Goal: Information Seeking & Learning: Learn about a topic

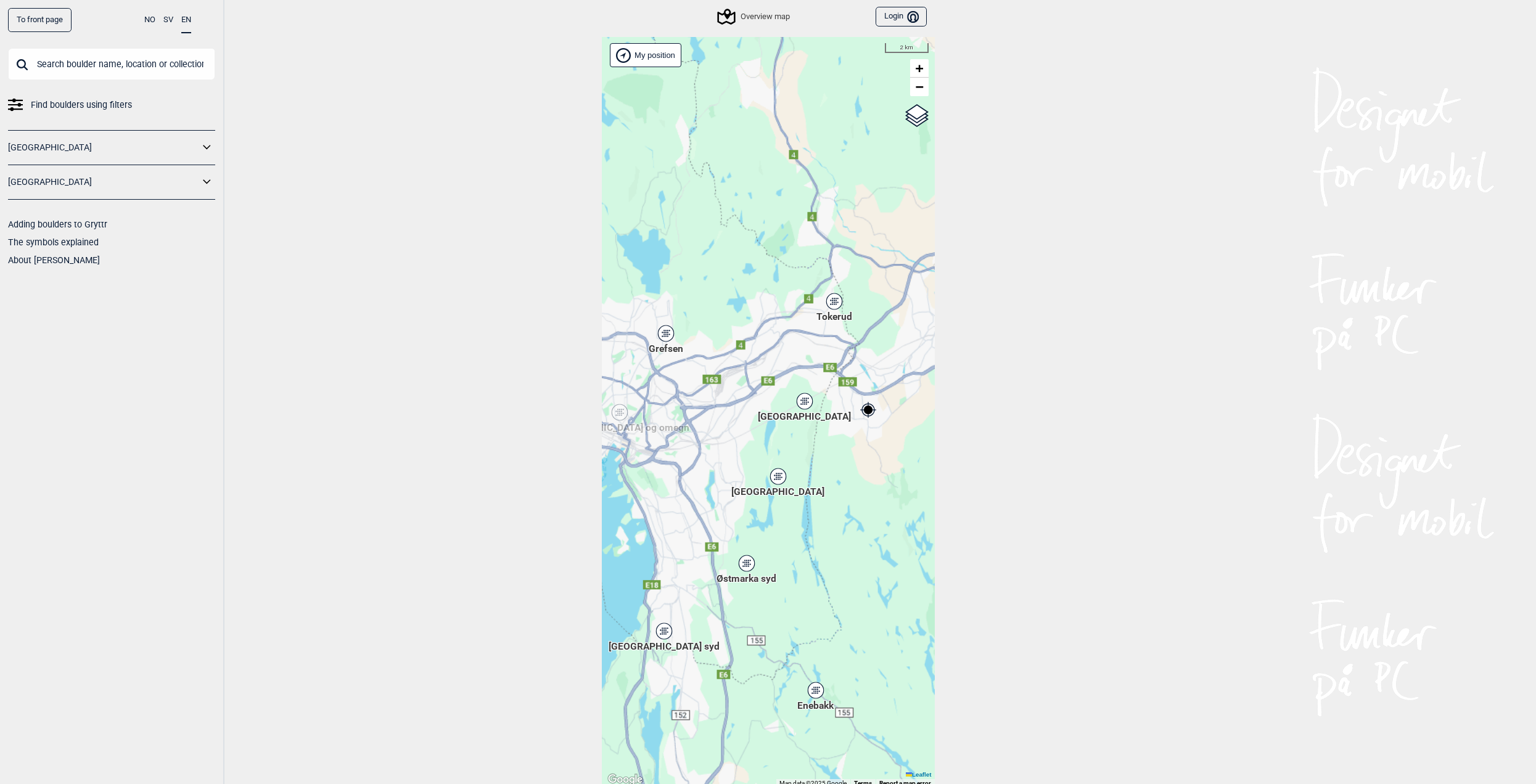
drag, startPoint x: 661, startPoint y: 409, endPoint x: 903, endPoint y: 397, distance: 242.3
click at [899, 397] on div "Hallingdal Stange [GEOGRAPHIC_DATA] syd [GEOGRAPHIC_DATA] og omegn [GEOGRAPHIC_…" at bounding box center [768, 412] width 333 height 751
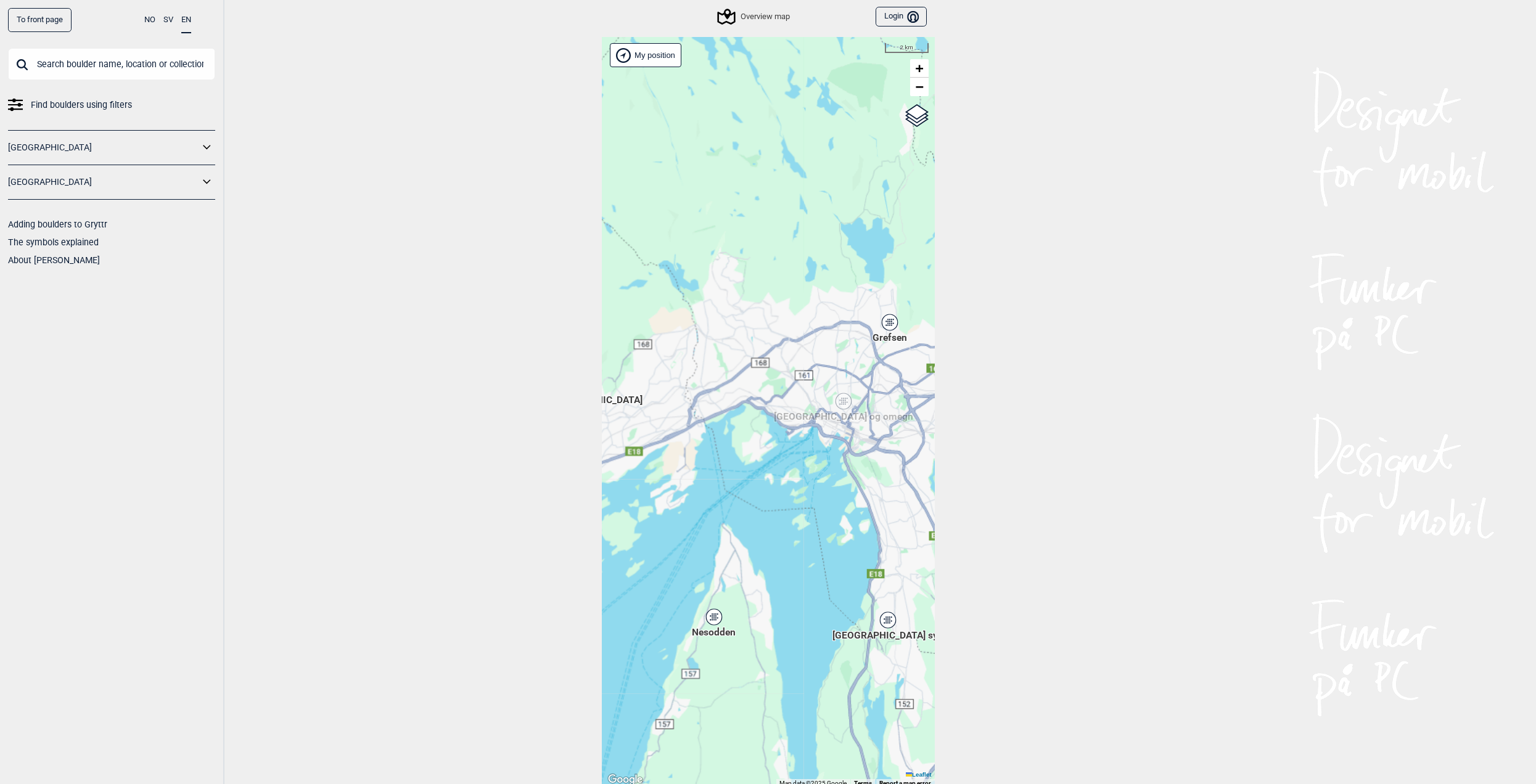
drag, startPoint x: 738, startPoint y: 332, endPoint x: 815, endPoint y: 340, distance: 77.4
click at [817, 338] on div "Hallingdal Stange [GEOGRAPHIC_DATA] syd [GEOGRAPHIC_DATA] og omegn [GEOGRAPHIC_…" at bounding box center [768, 412] width 333 height 751
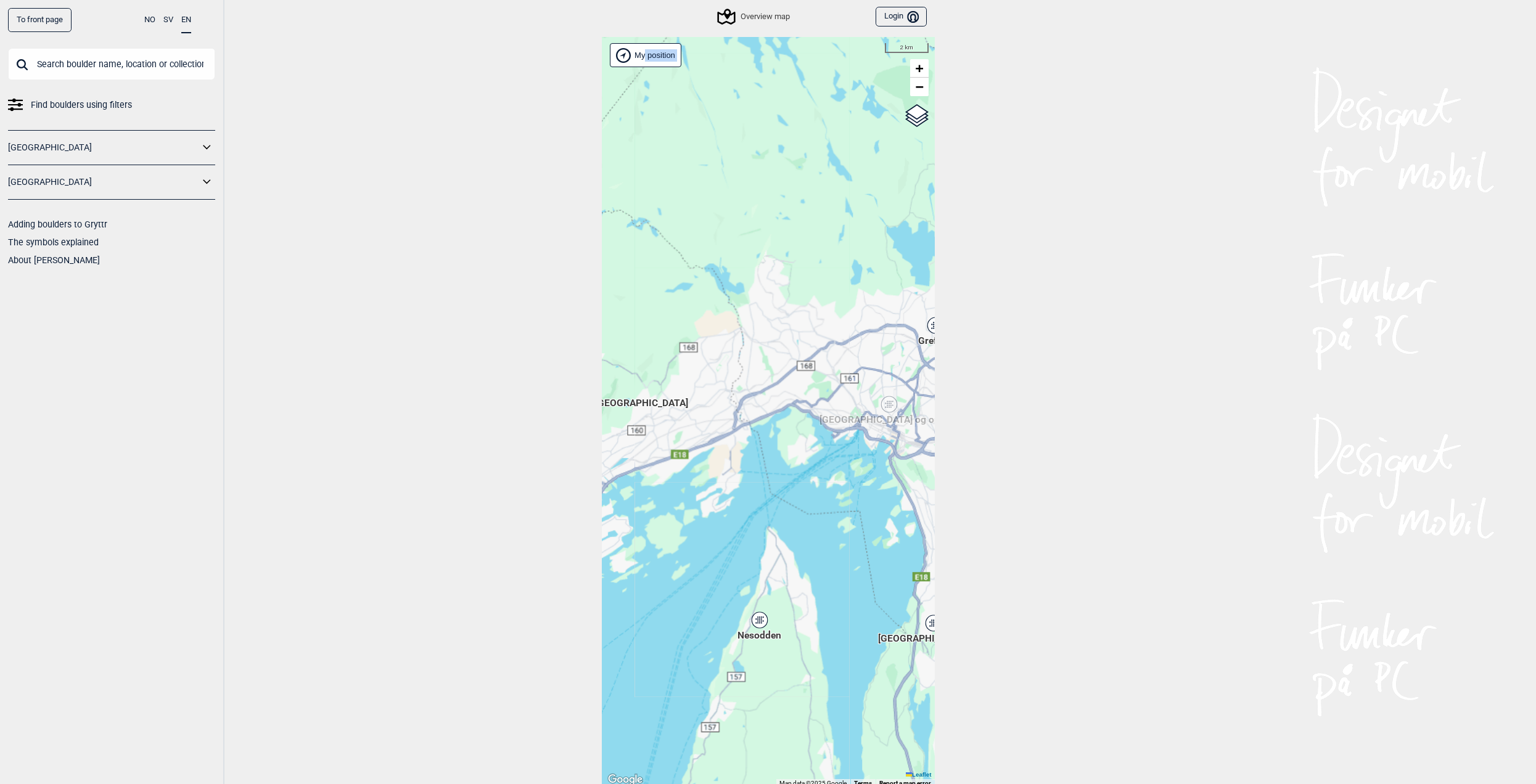
drag, startPoint x: 603, startPoint y: 418, endPoint x: 753, endPoint y: 371, distance: 157.2
click at [753, 371] on div "To front page NO SV EN Find boulders using filters [GEOGRAPHIC_DATA] [GEOGRAPHI…" at bounding box center [768, 392] width 1536 height 784
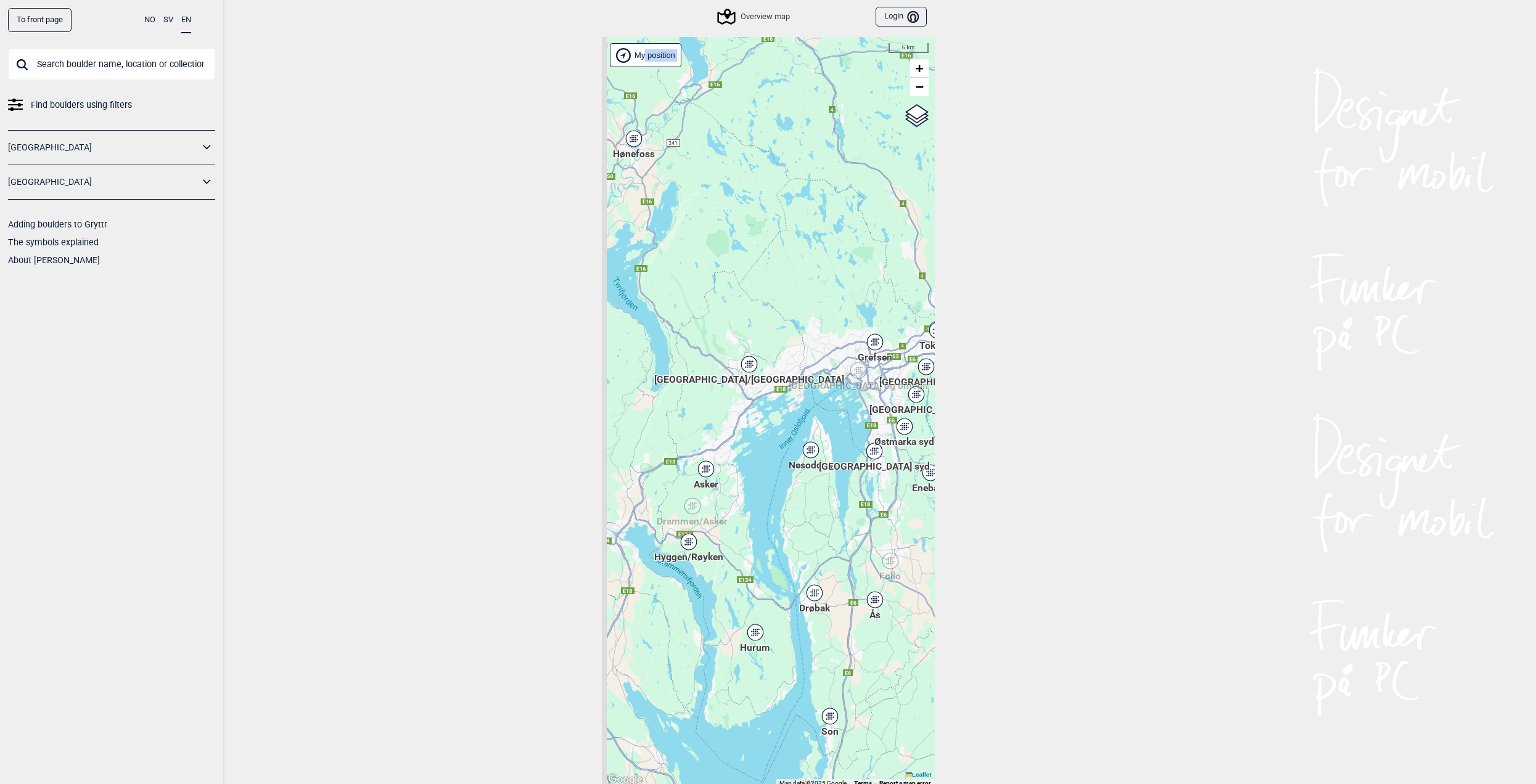
drag, startPoint x: 659, startPoint y: 383, endPoint x: 727, endPoint y: 369, distance: 69.4
click at [727, 369] on div "Hallingdal Stange [GEOGRAPHIC_DATA] syd [GEOGRAPHIC_DATA] og omegn [GEOGRAPHIC_…" at bounding box center [768, 412] width 333 height 751
click at [759, 364] on div "Hallingdal Stange [GEOGRAPHIC_DATA] syd [GEOGRAPHIC_DATA] og omegn [GEOGRAPHIC_…" at bounding box center [768, 412] width 333 height 751
click at [745, 364] on div "[GEOGRAPHIC_DATA]/[GEOGRAPHIC_DATA]" at bounding box center [749, 365] width 8 height 8
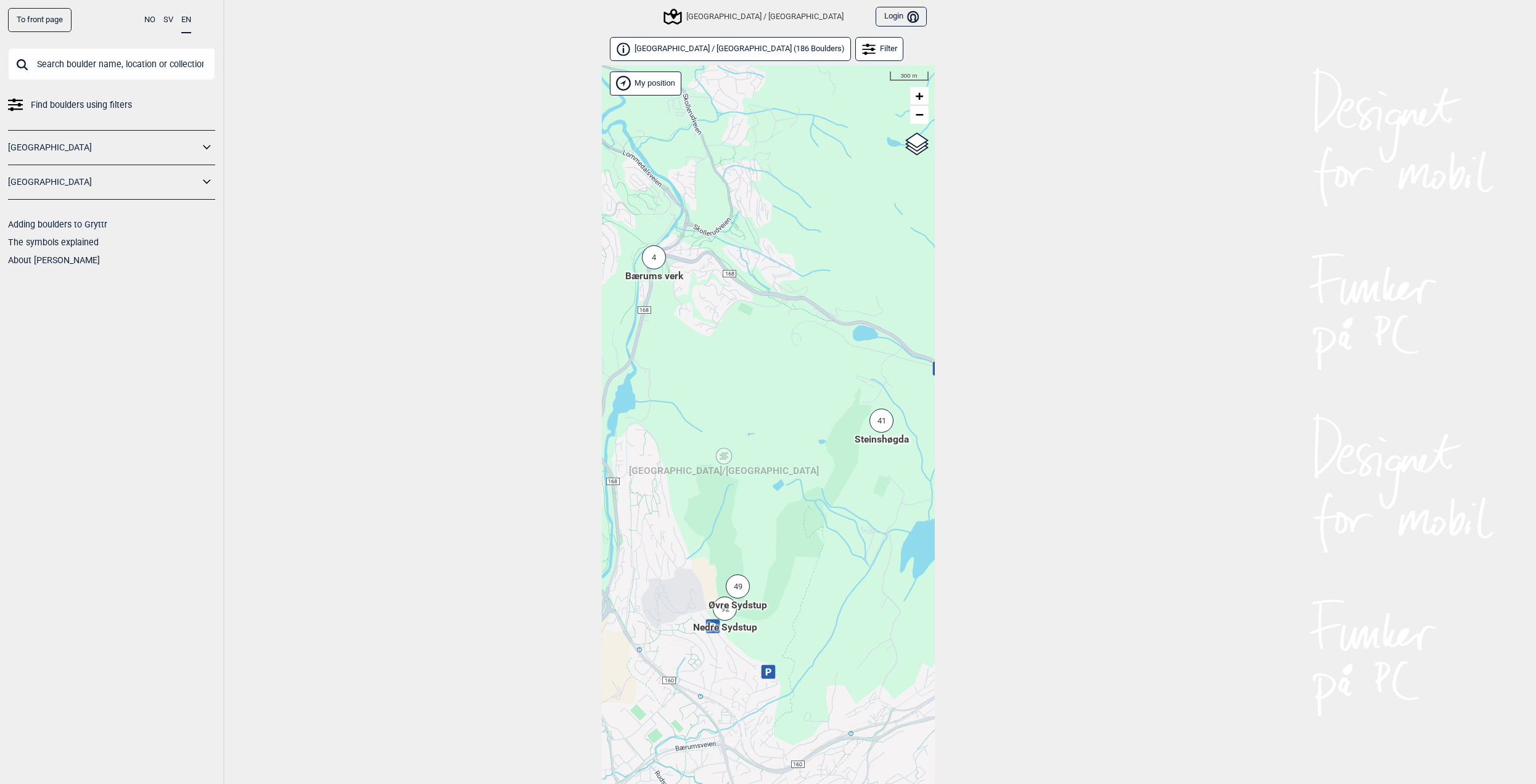
click at [725, 609] on span "Øvre Sydstup" at bounding box center [738, 605] width 58 height 14
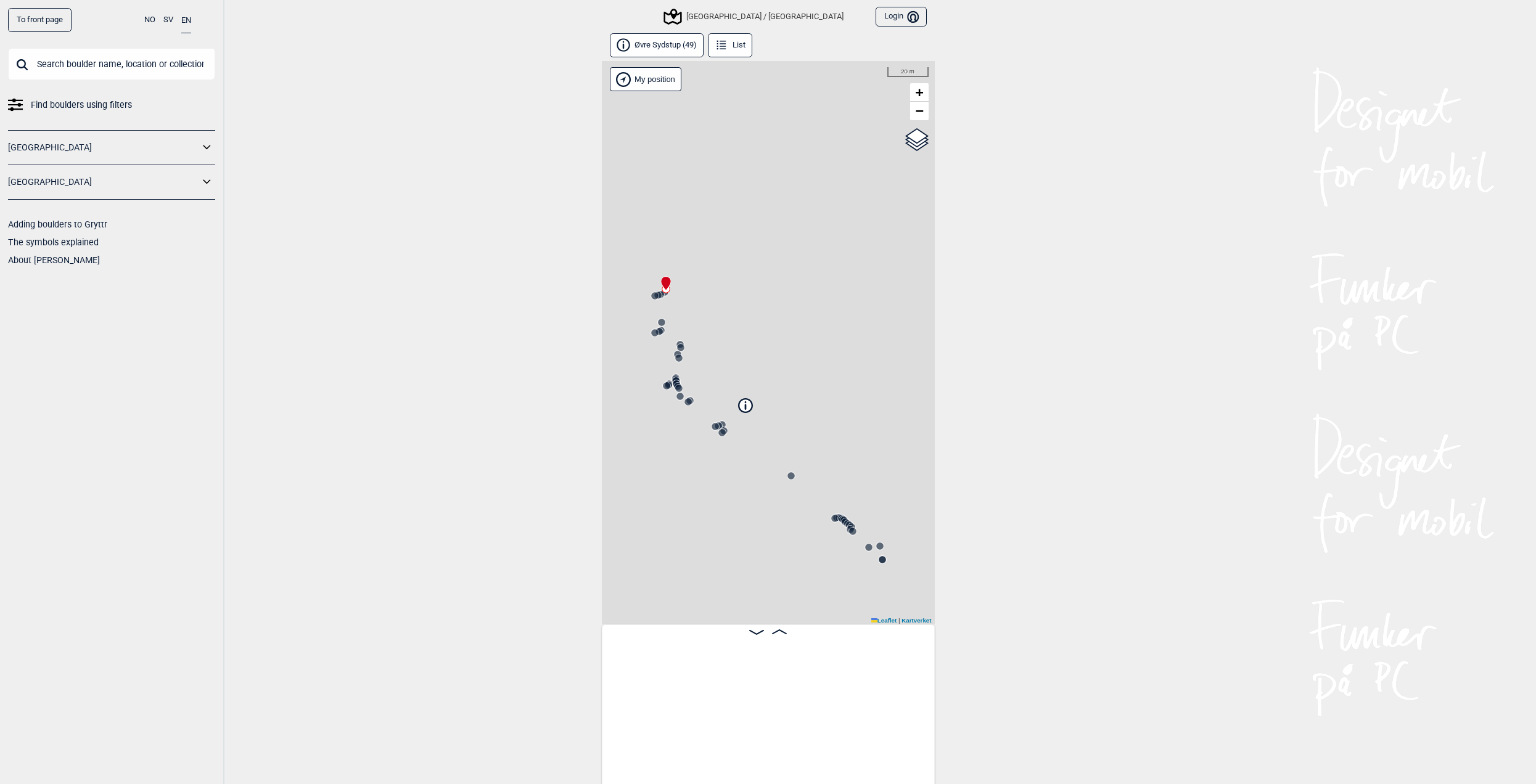
scroll to position [0, 97]
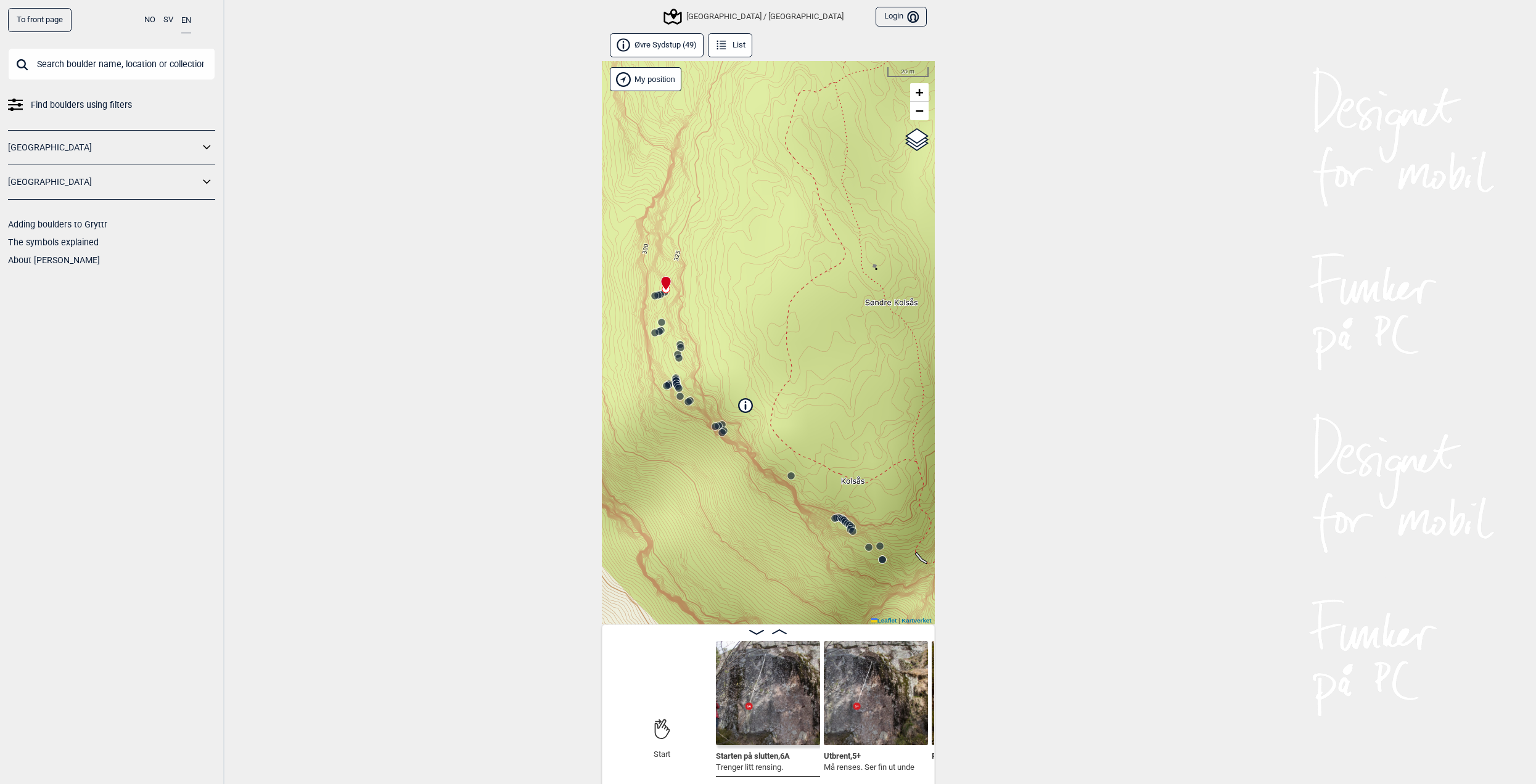
click at [780, 633] on icon at bounding box center [779, 632] width 15 height 5
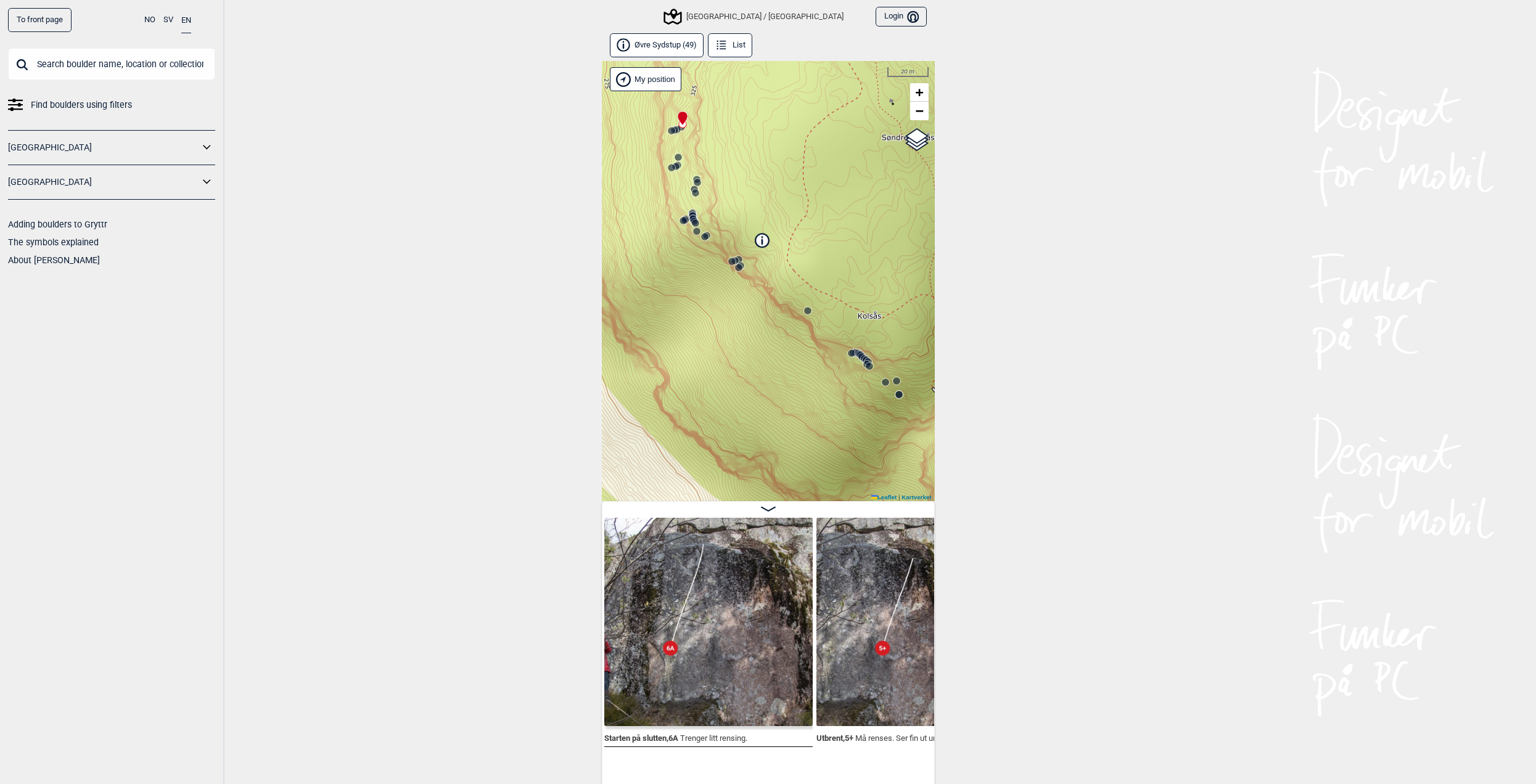
drag, startPoint x: 700, startPoint y: 328, endPoint x: 718, endPoint y: 304, distance: 30.0
click at [701, 189] on div "[GEOGRAPHIC_DATA]/[GEOGRAPHIC_DATA] Brukerens posisjon My position 20 m + − Kar…" at bounding box center [768, 281] width 333 height 440
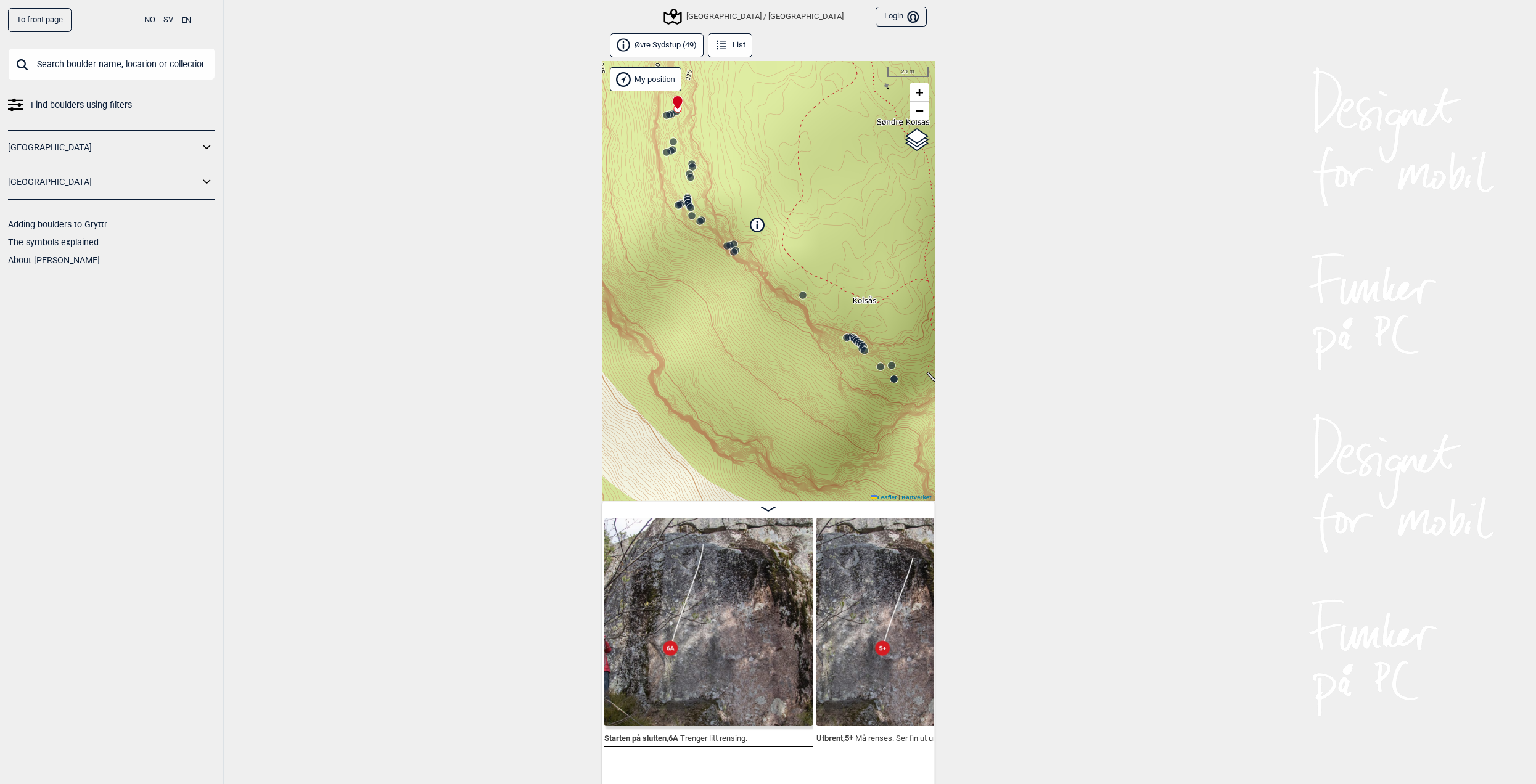
drag, startPoint x: 839, startPoint y: 365, endPoint x: 742, endPoint y: 338, distance: 100.7
click at [742, 338] on div "[GEOGRAPHIC_DATA]/[GEOGRAPHIC_DATA] Brukerens posisjon My position 20 m + − Kar…" at bounding box center [768, 281] width 333 height 440
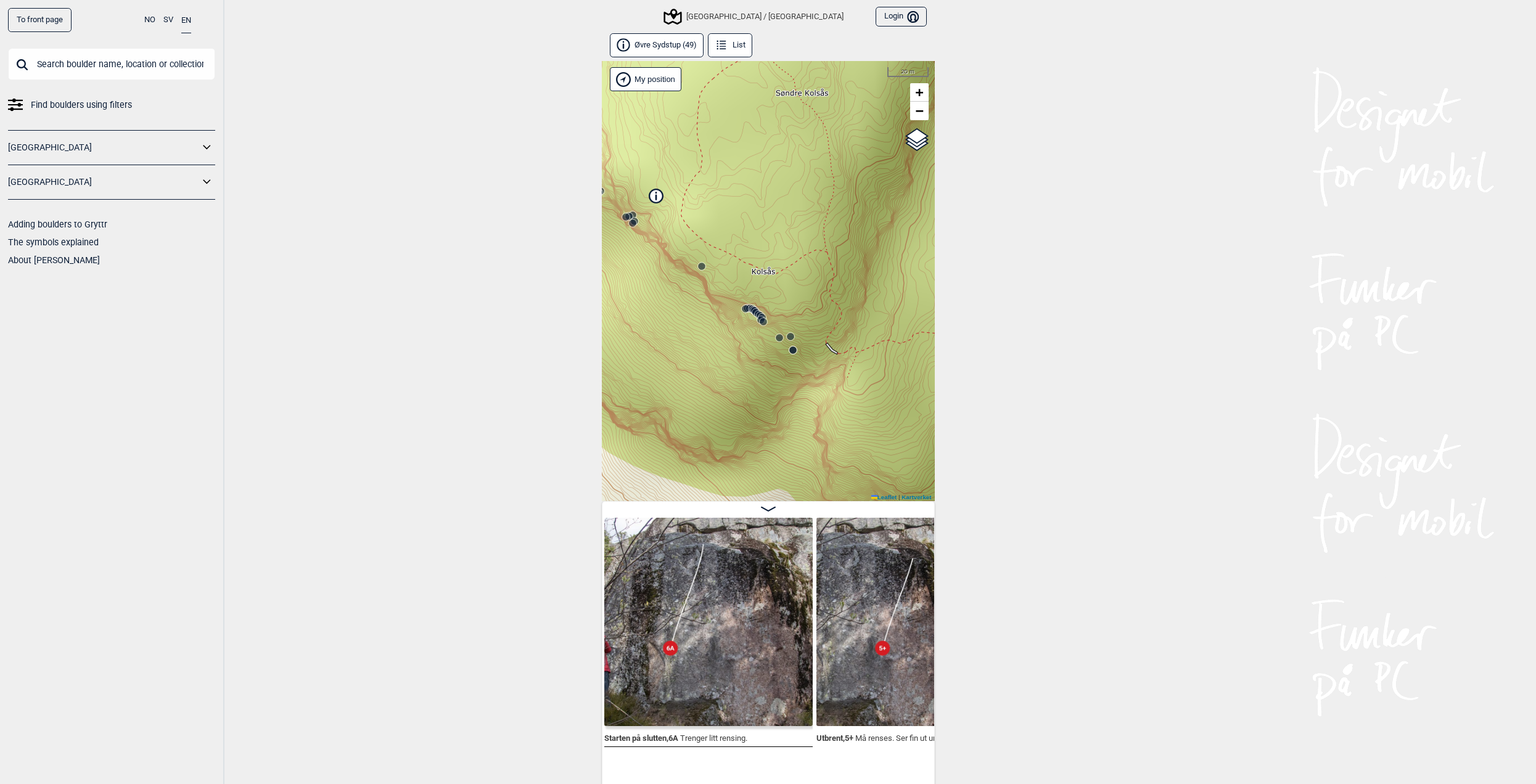
click at [785, 356] on div "[GEOGRAPHIC_DATA]/[GEOGRAPHIC_DATA] Brukerens posisjon My position 20 m + − Kar…" at bounding box center [768, 281] width 333 height 440
click at [793, 353] on icon at bounding box center [795, 349] width 10 height 10
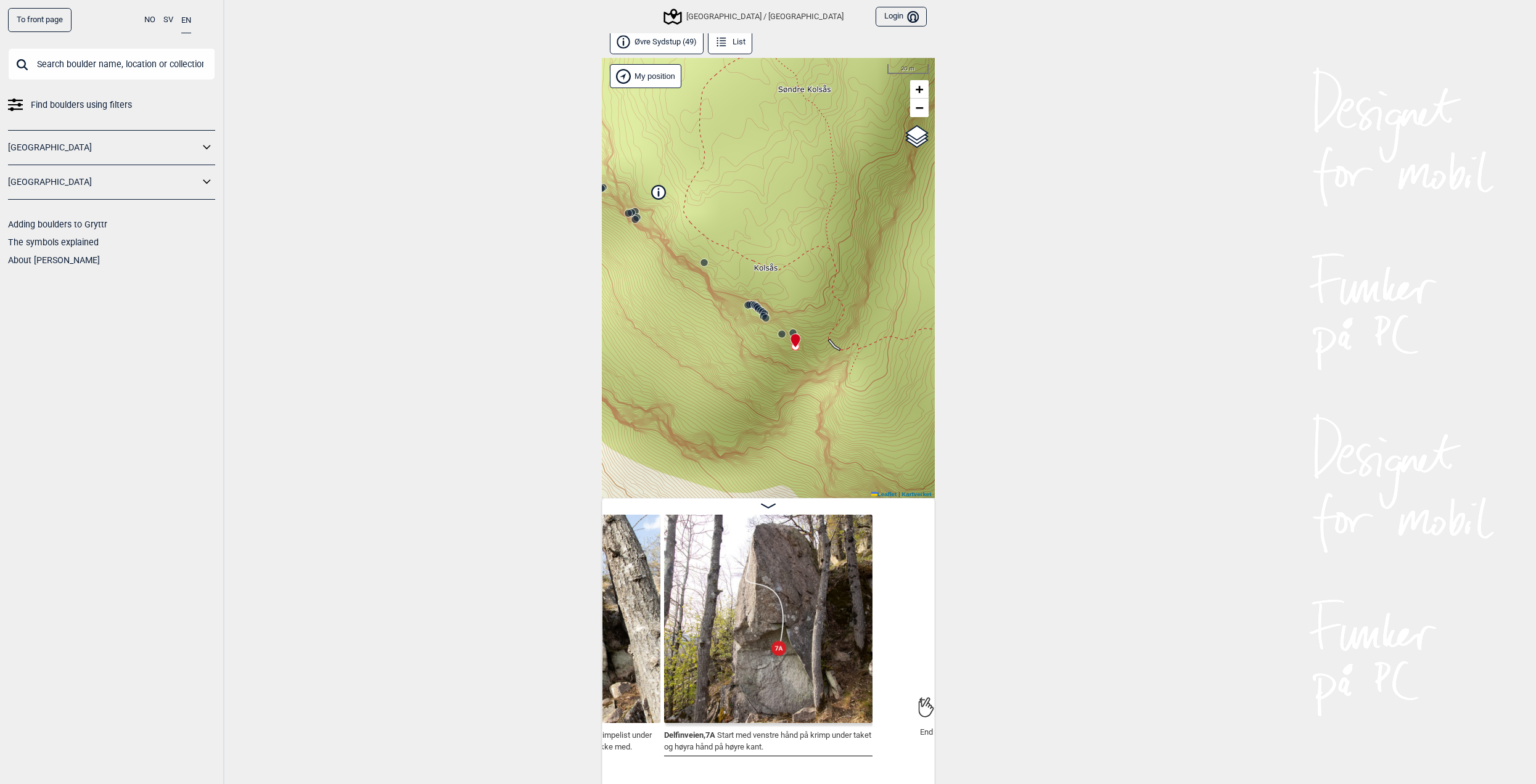
scroll to position [7, 0]
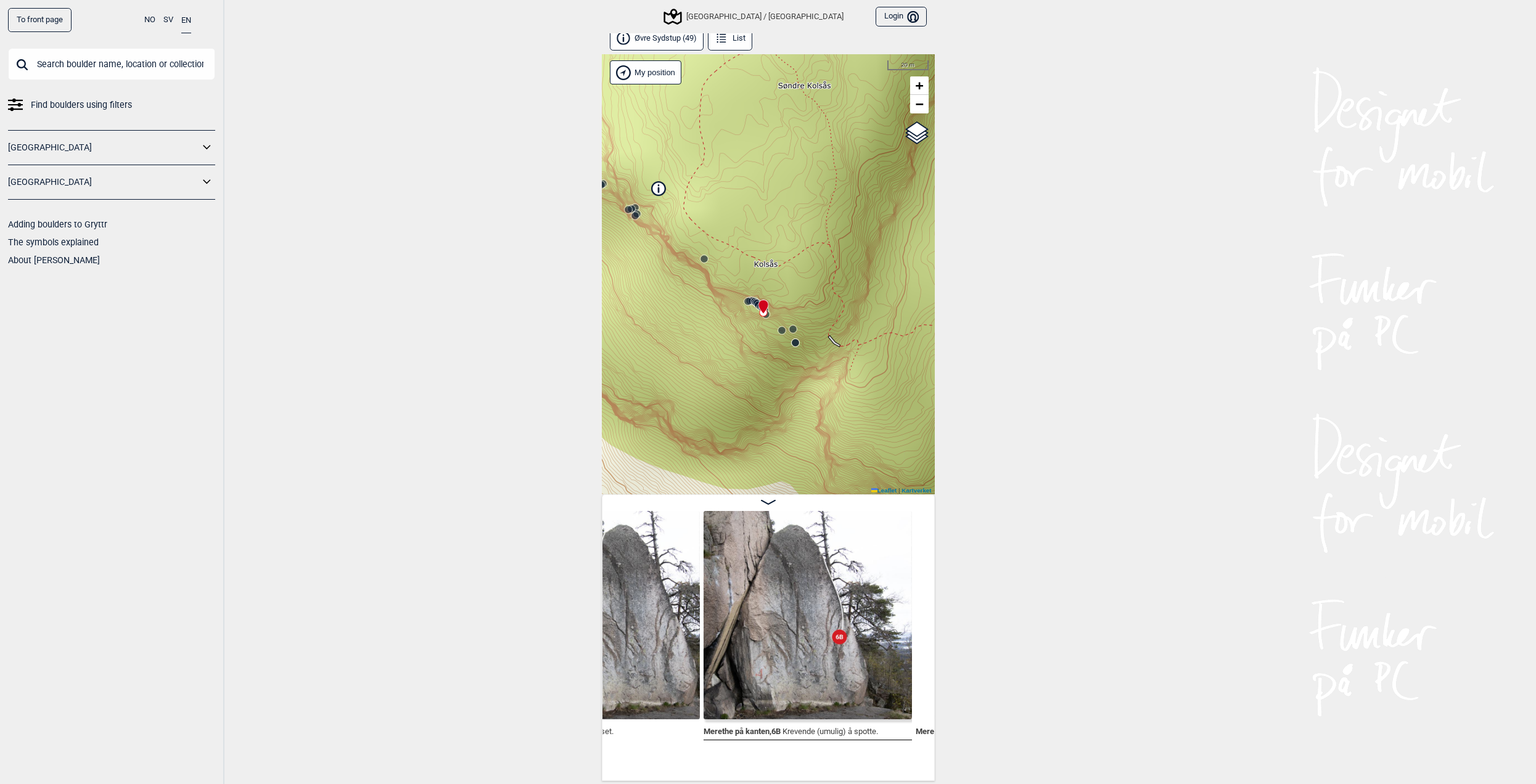
scroll to position [0, 5117]
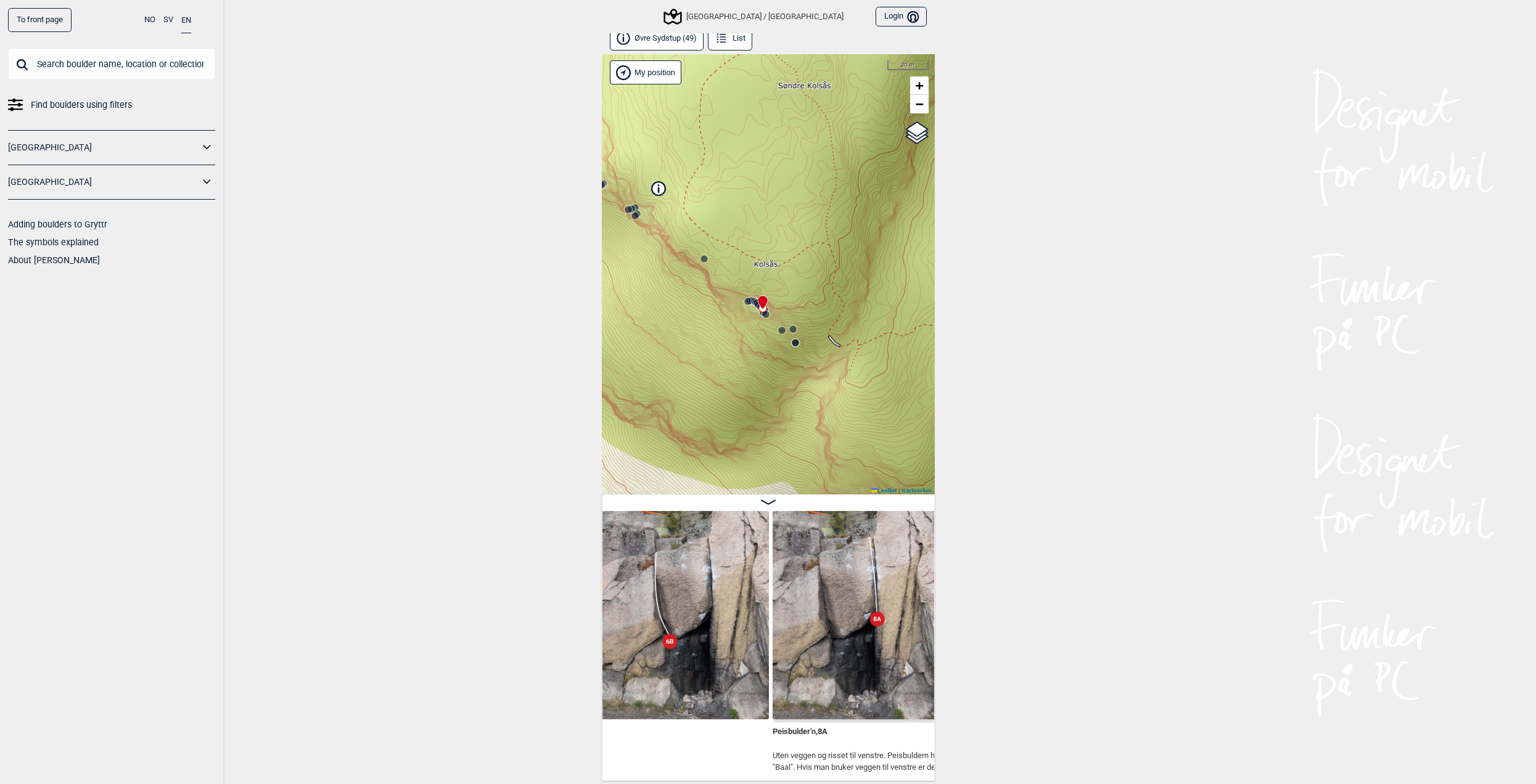
scroll to position [0, 4852]
click at [602, 765] on div "Fløyel , 6B Peisbulder'n , 8A Uten veggen og risset til venstre. Peisbuldern he…" at bounding box center [768, 637] width 333 height 286
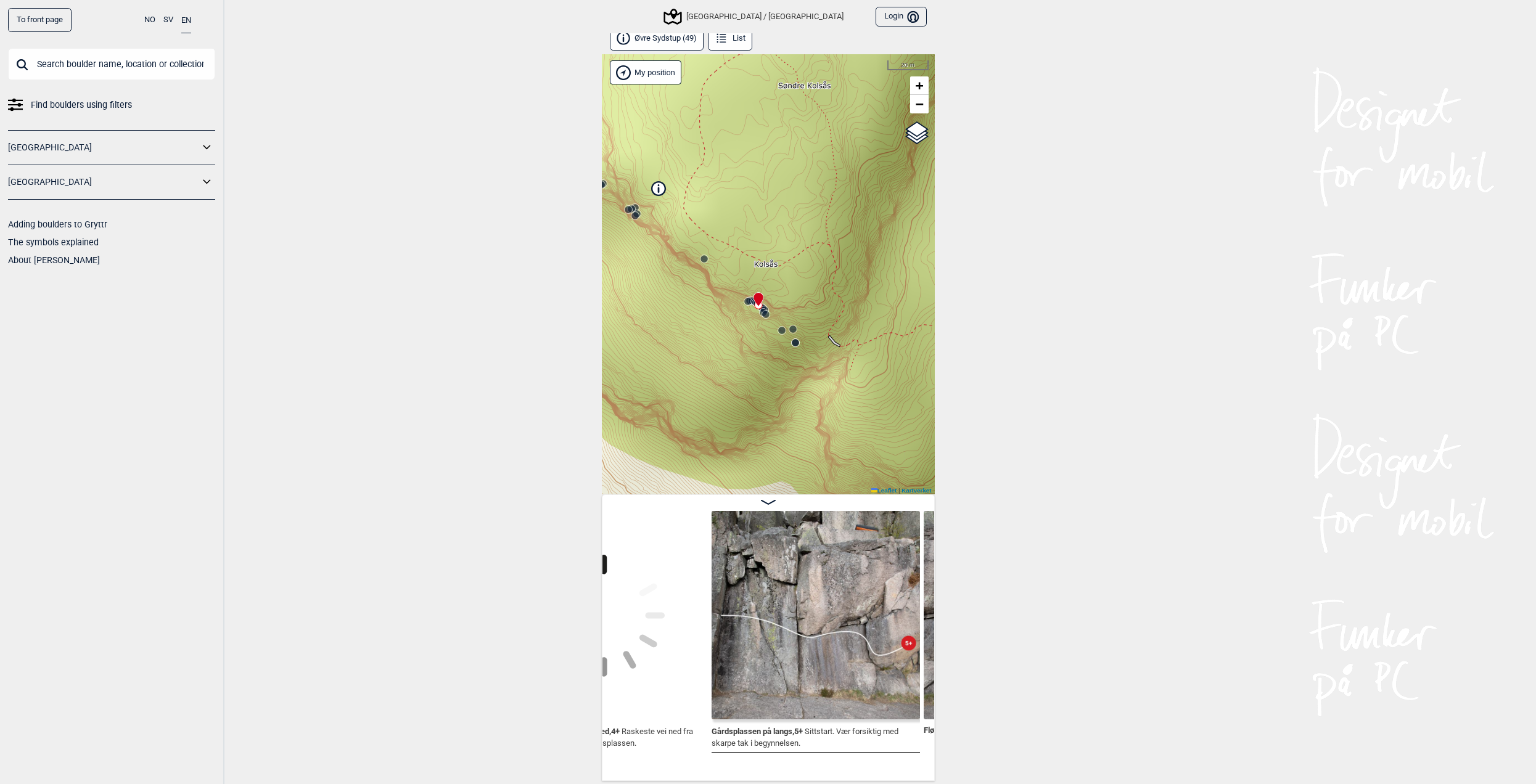
scroll to position [0, 4753]
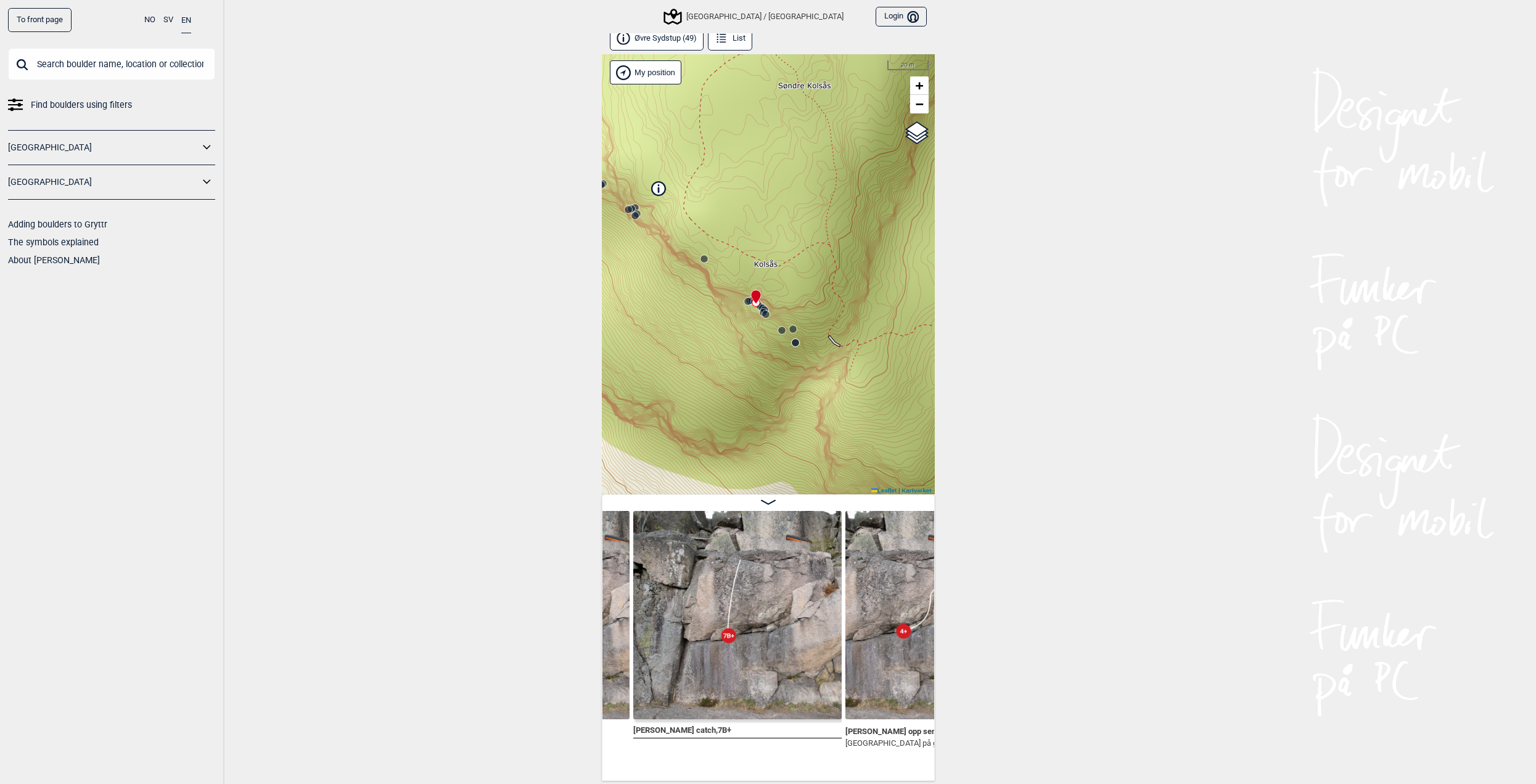
scroll to position [0, 4575]
click at [607, 762] on div "Beeswax , 6A Hold deg til høyre for sprekken." at bounding box center [526, 641] width 212 height 261
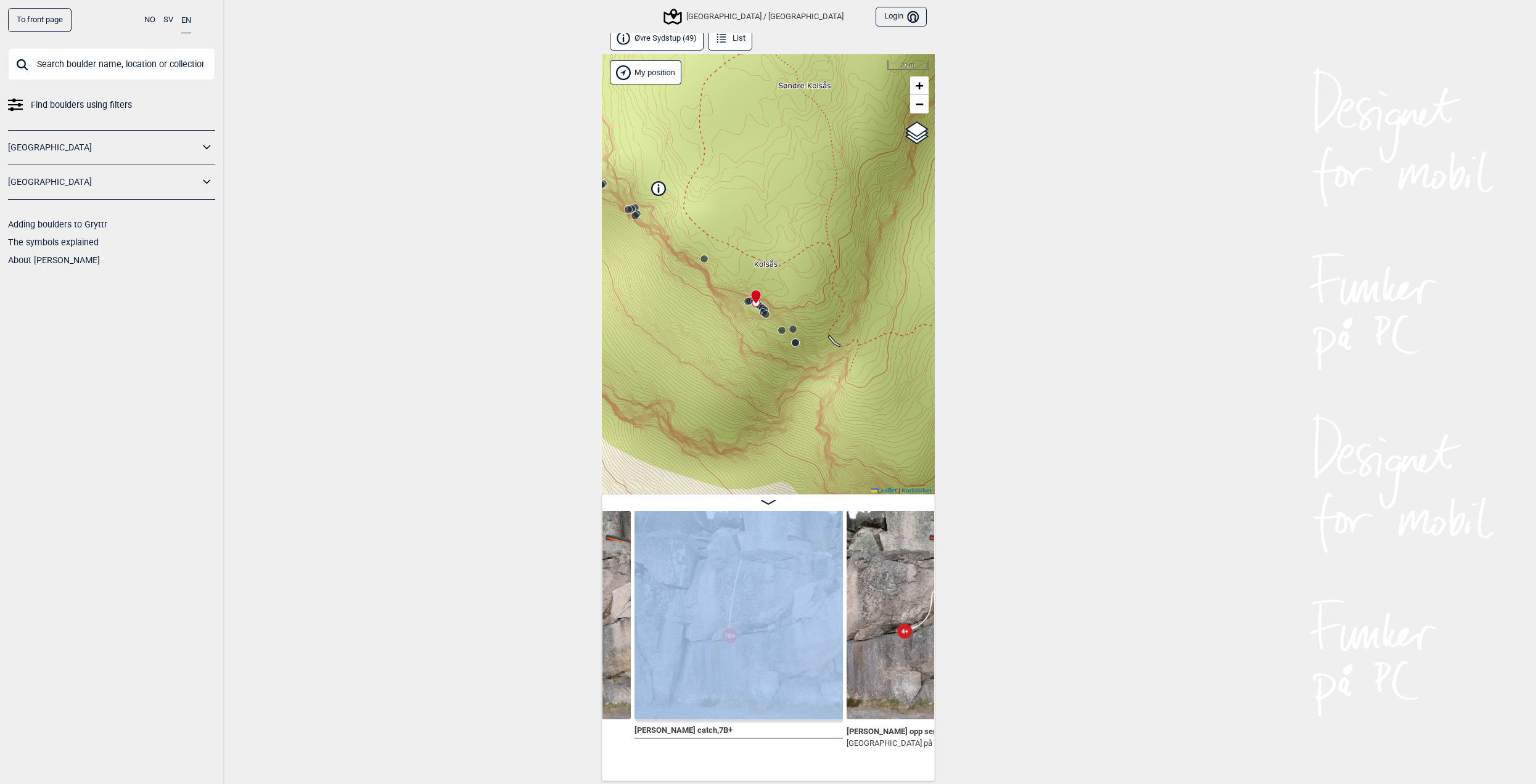
click at [607, 762] on div "Beeswax , 6A Hold deg til høyre for sprekken." at bounding box center [526, 641] width 212 height 261
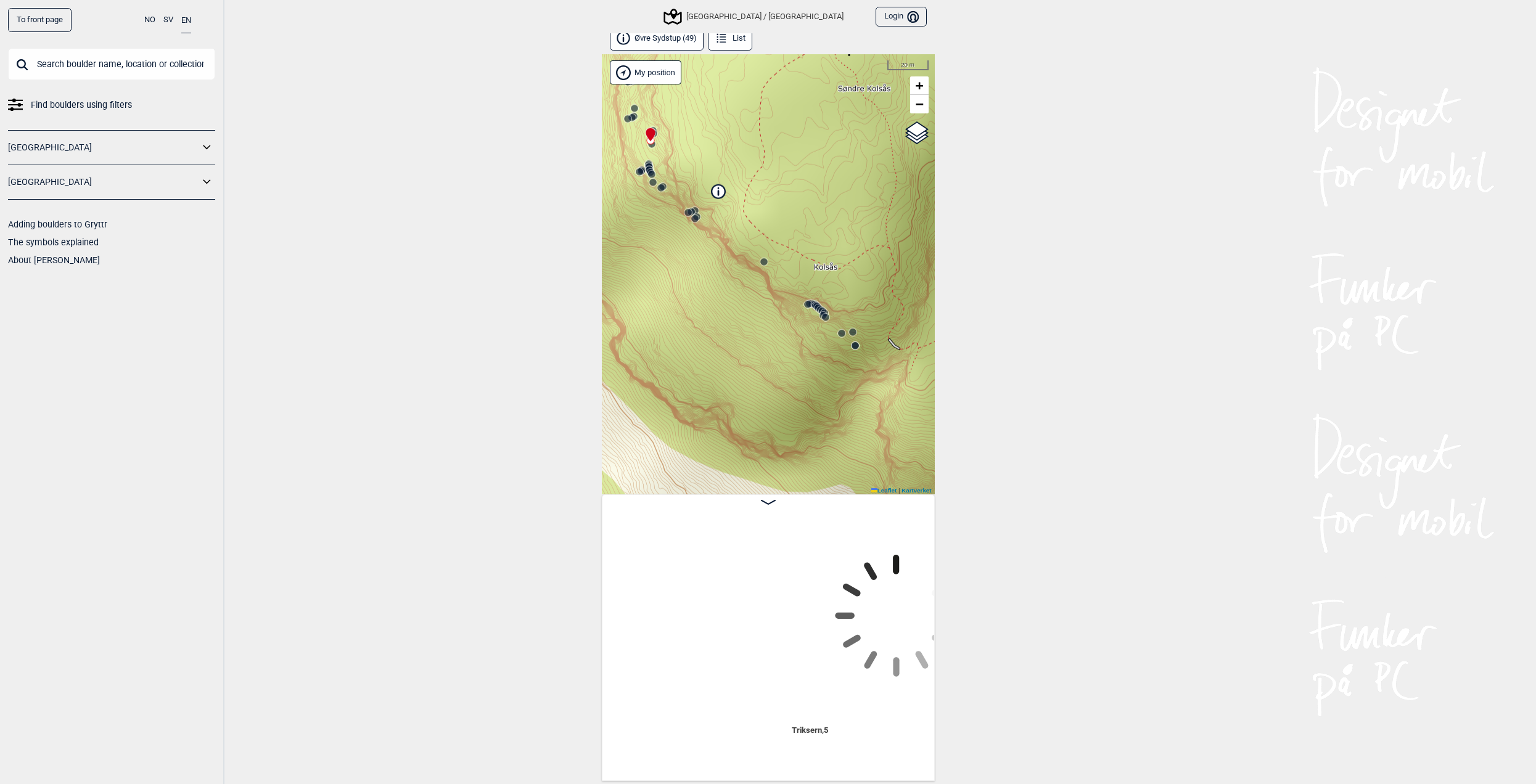
scroll to position [0, 1254]
drag, startPoint x: 611, startPoint y: 765, endPoint x: 1139, endPoint y: 607, distance: 551.1
click at [1139, 607] on div "To front page NO SV EN Find boulders using filters [GEOGRAPHIC_DATA] [GEOGRAPHI…" at bounding box center [768, 385] width 1536 height 784
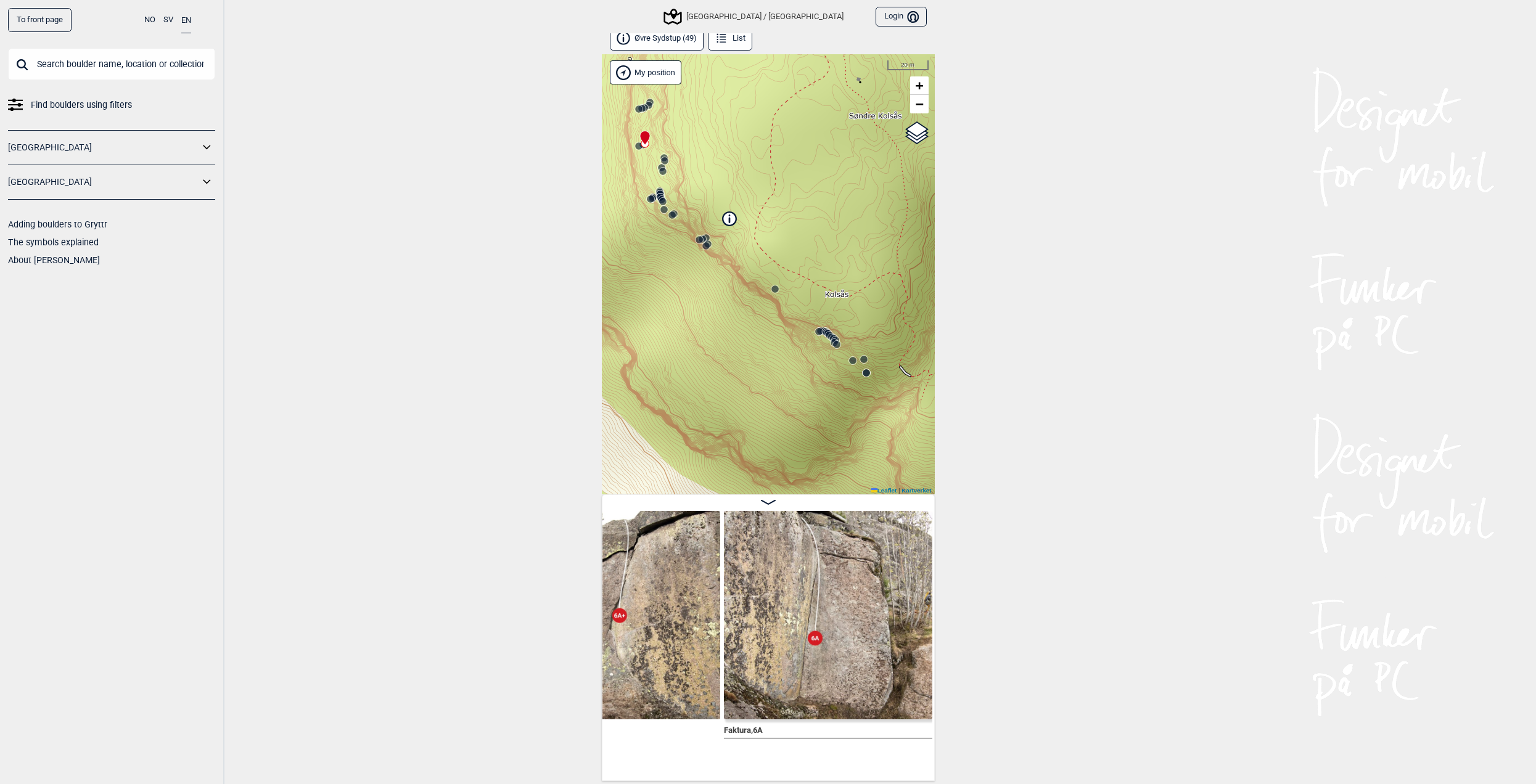
scroll to position [0, 0]
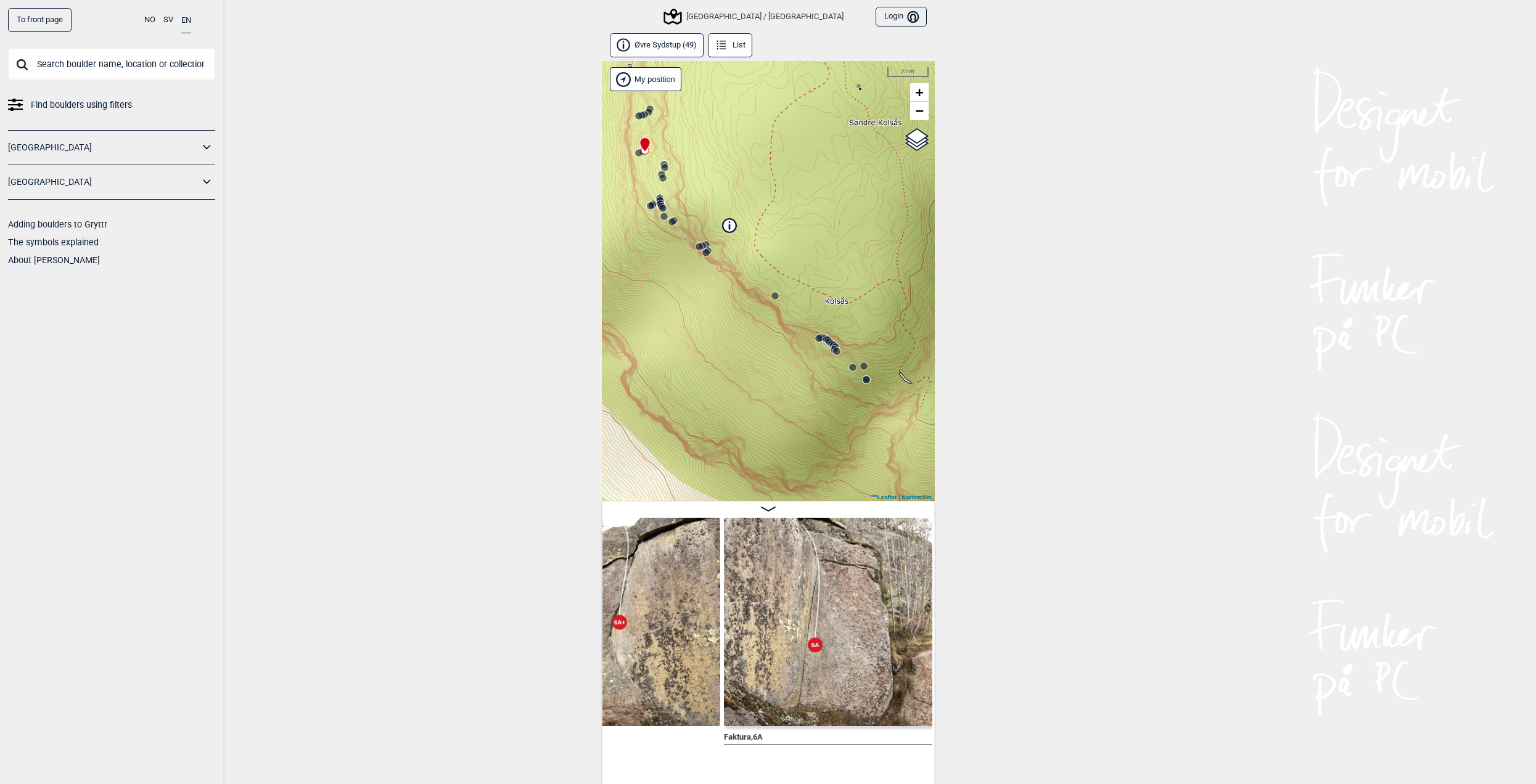
click at [661, 207] on circle at bounding box center [663, 209] width 8 height 8
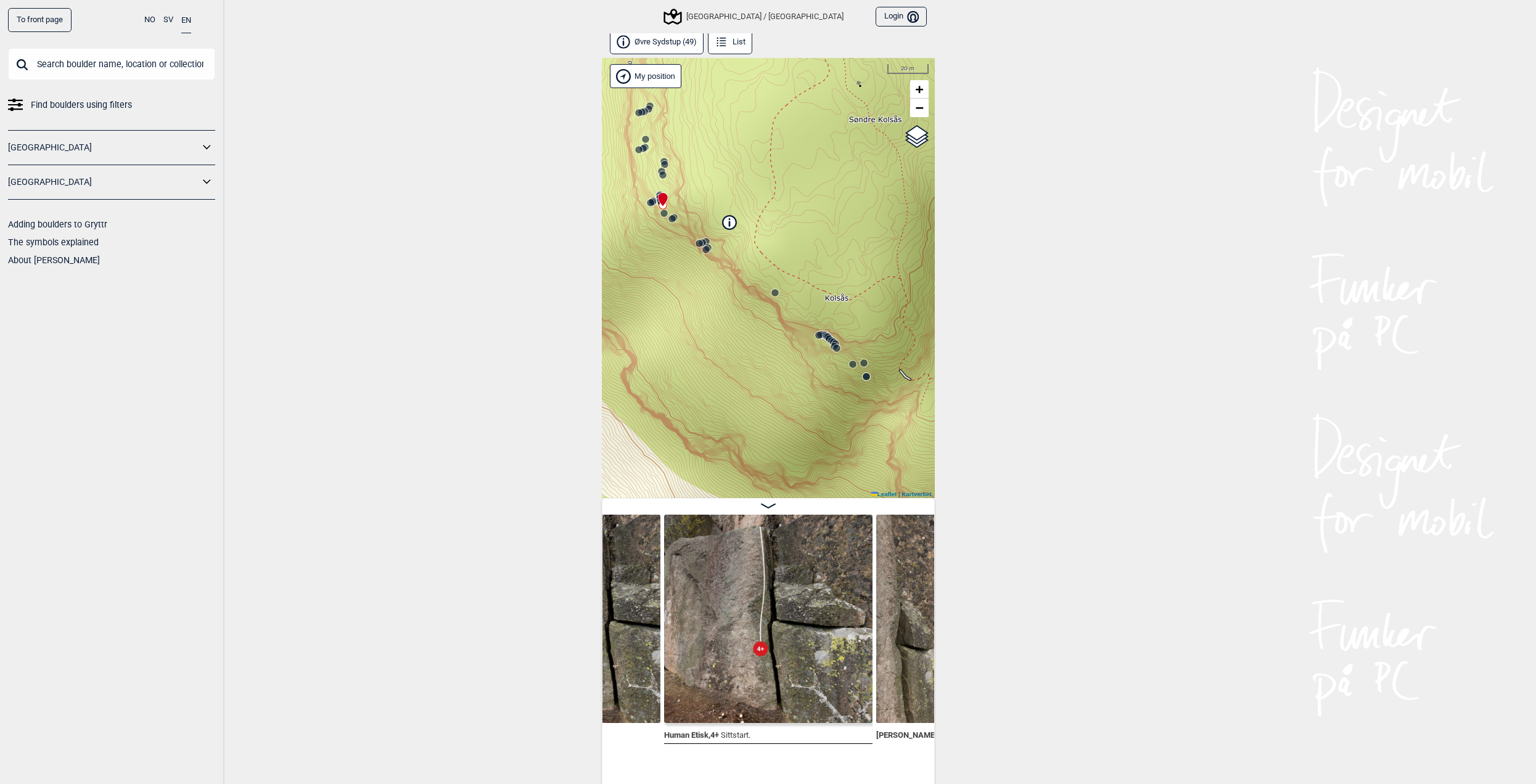
scroll to position [7, 0]
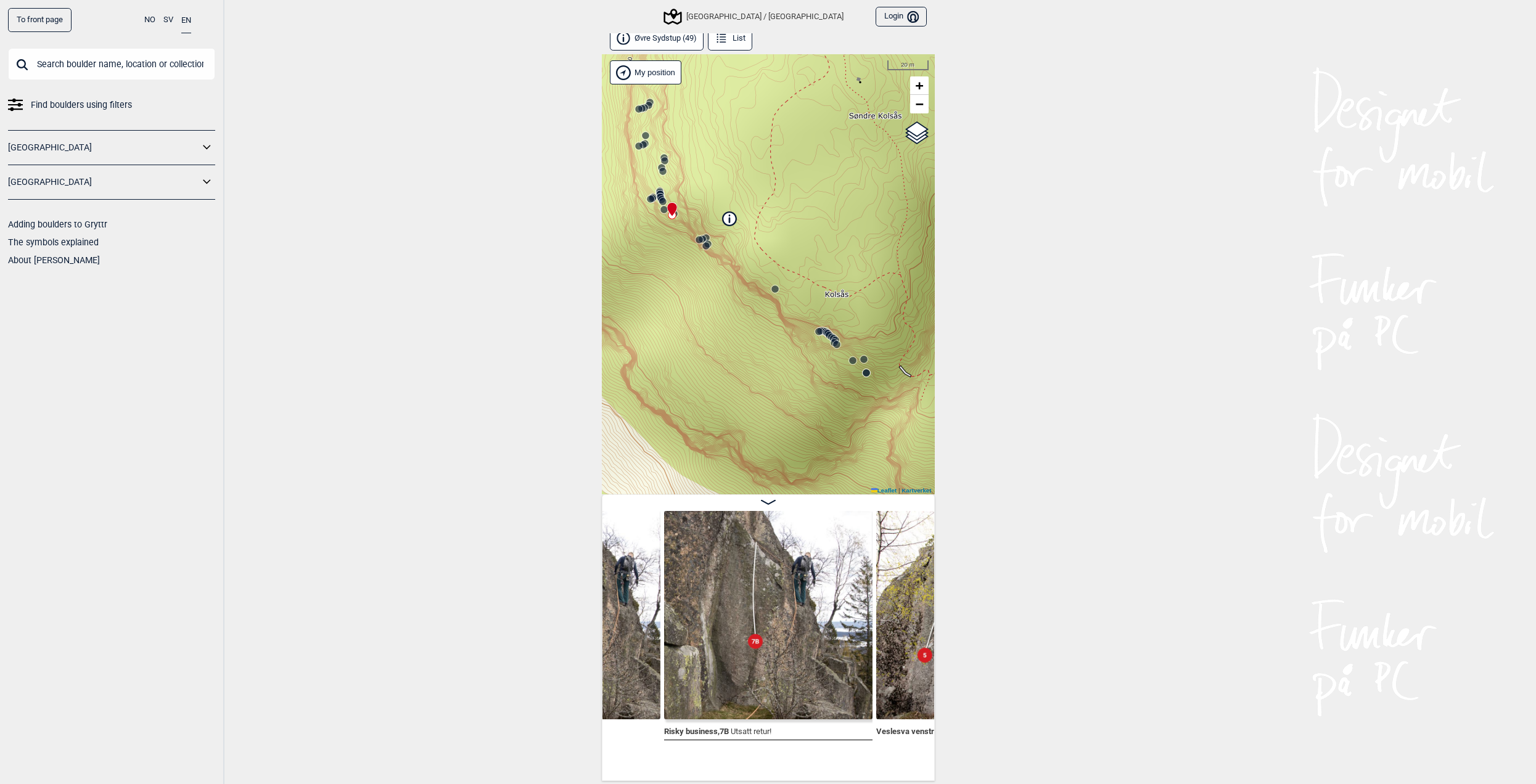
scroll to position [0, 5601]
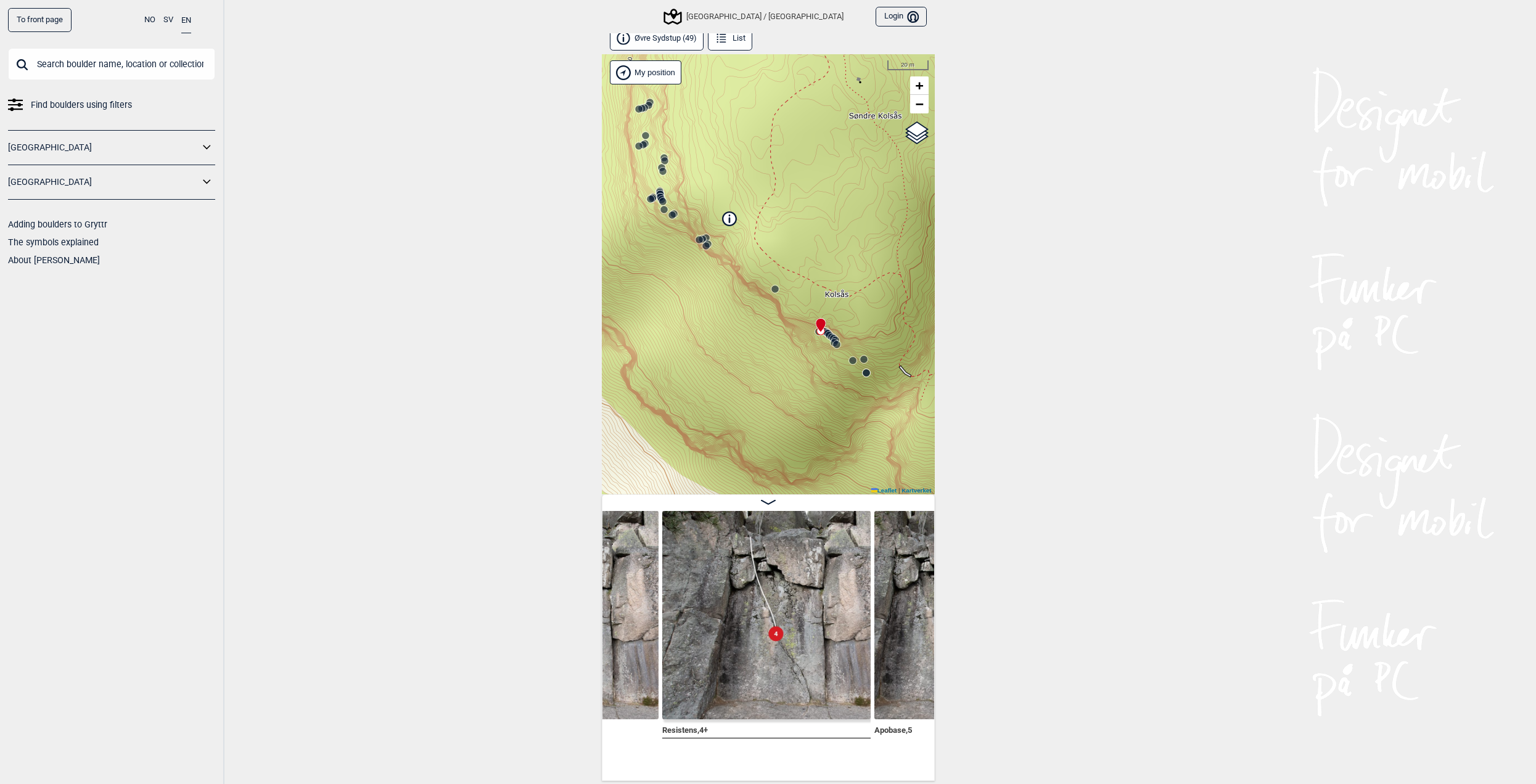
scroll to position [0, 7321]
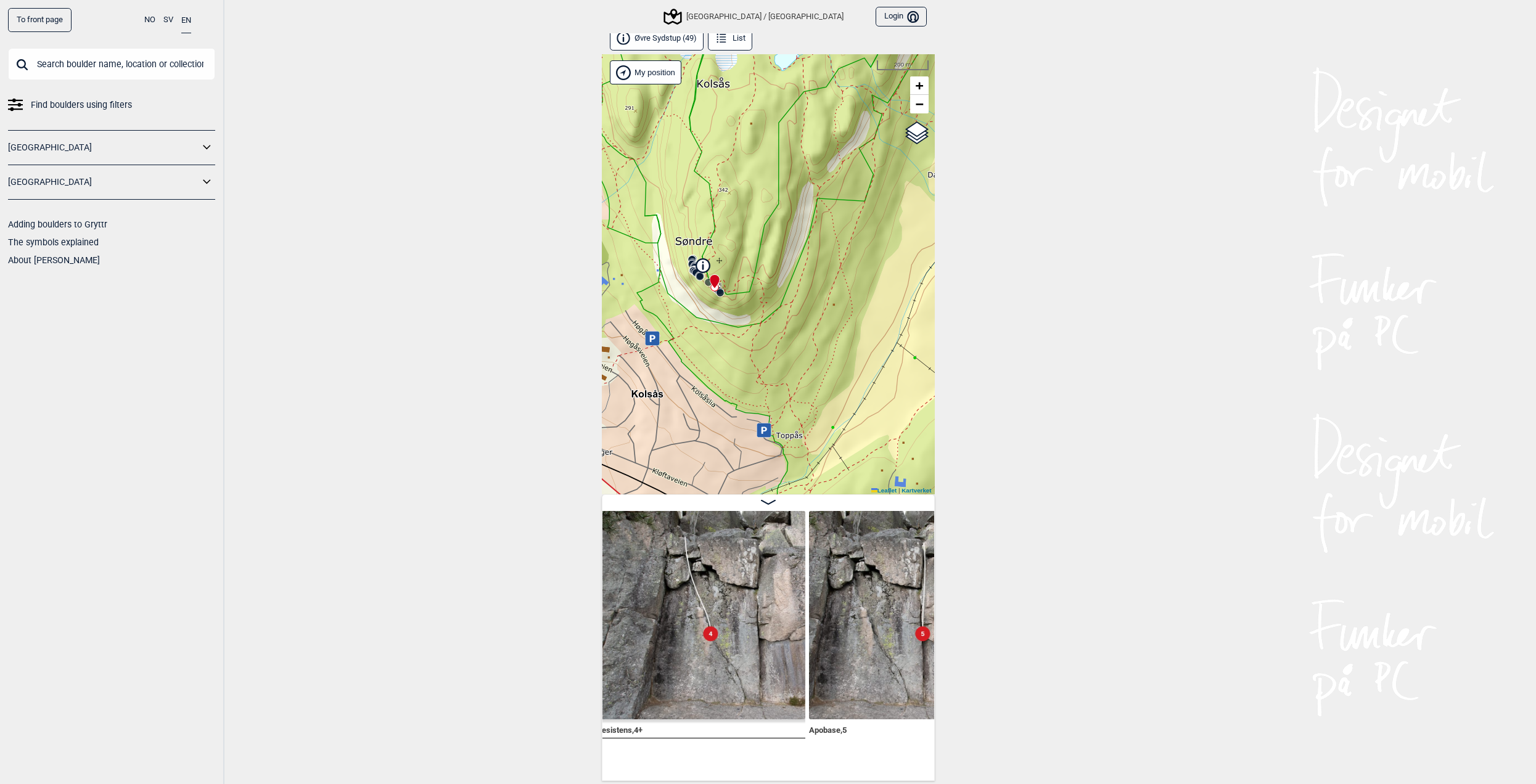
click at [750, 23] on div "[GEOGRAPHIC_DATA] / [GEOGRAPHIC_DATA]" at bounding box center [755, 16] width 179 height 15
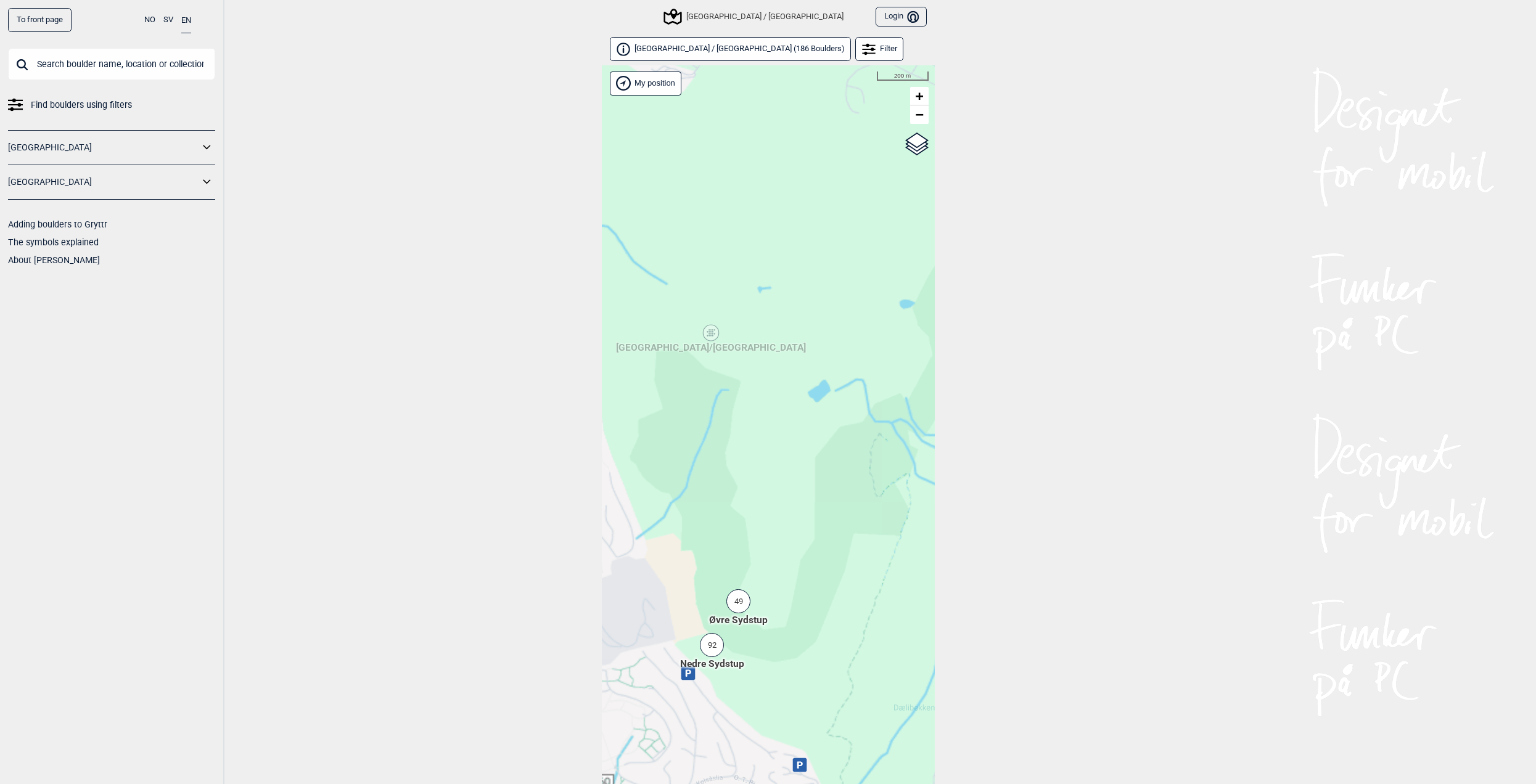
click at [743, 604] on div "49" at bounding box center [738, 601] width 24 height 24
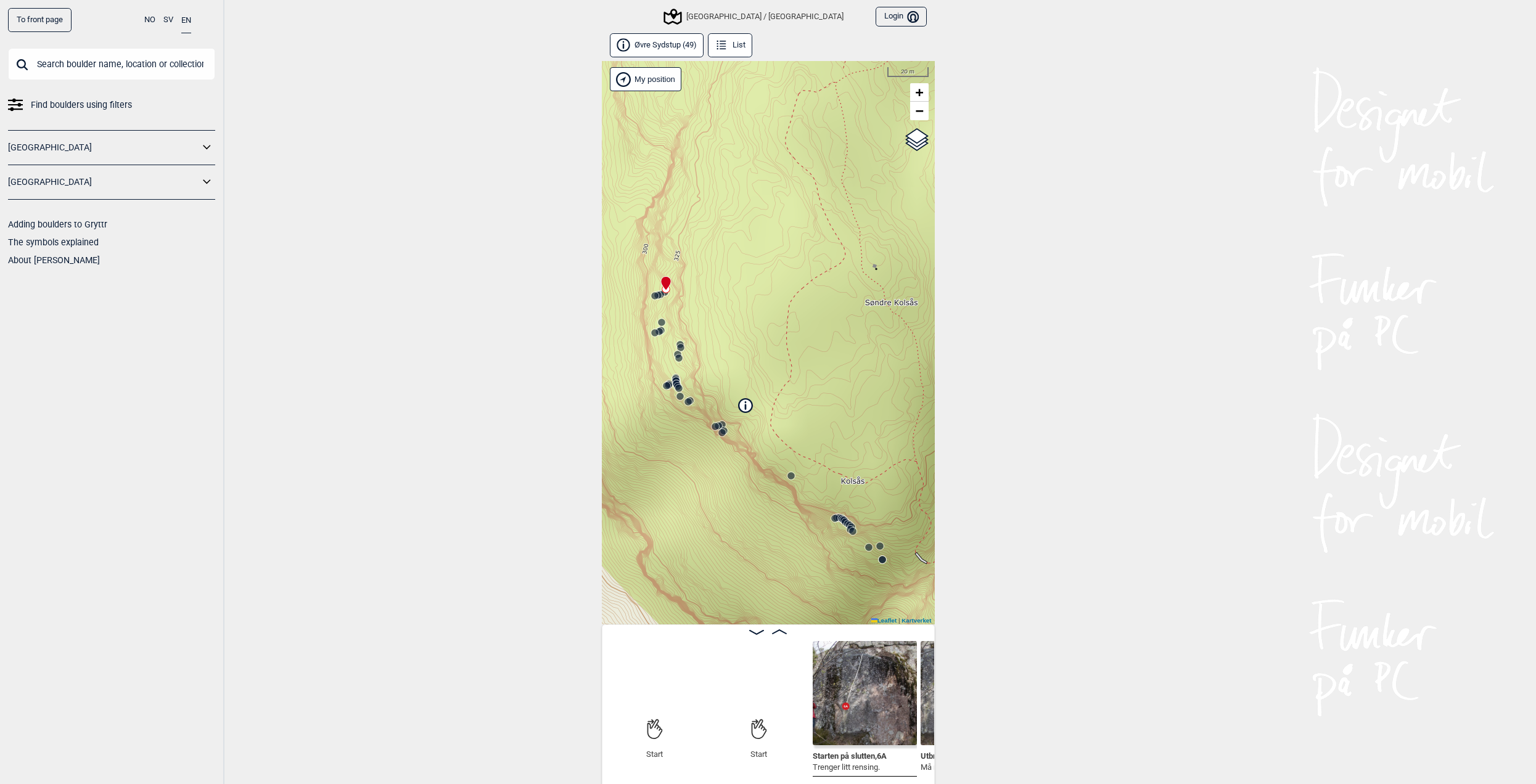
scroll to position [0, 97]
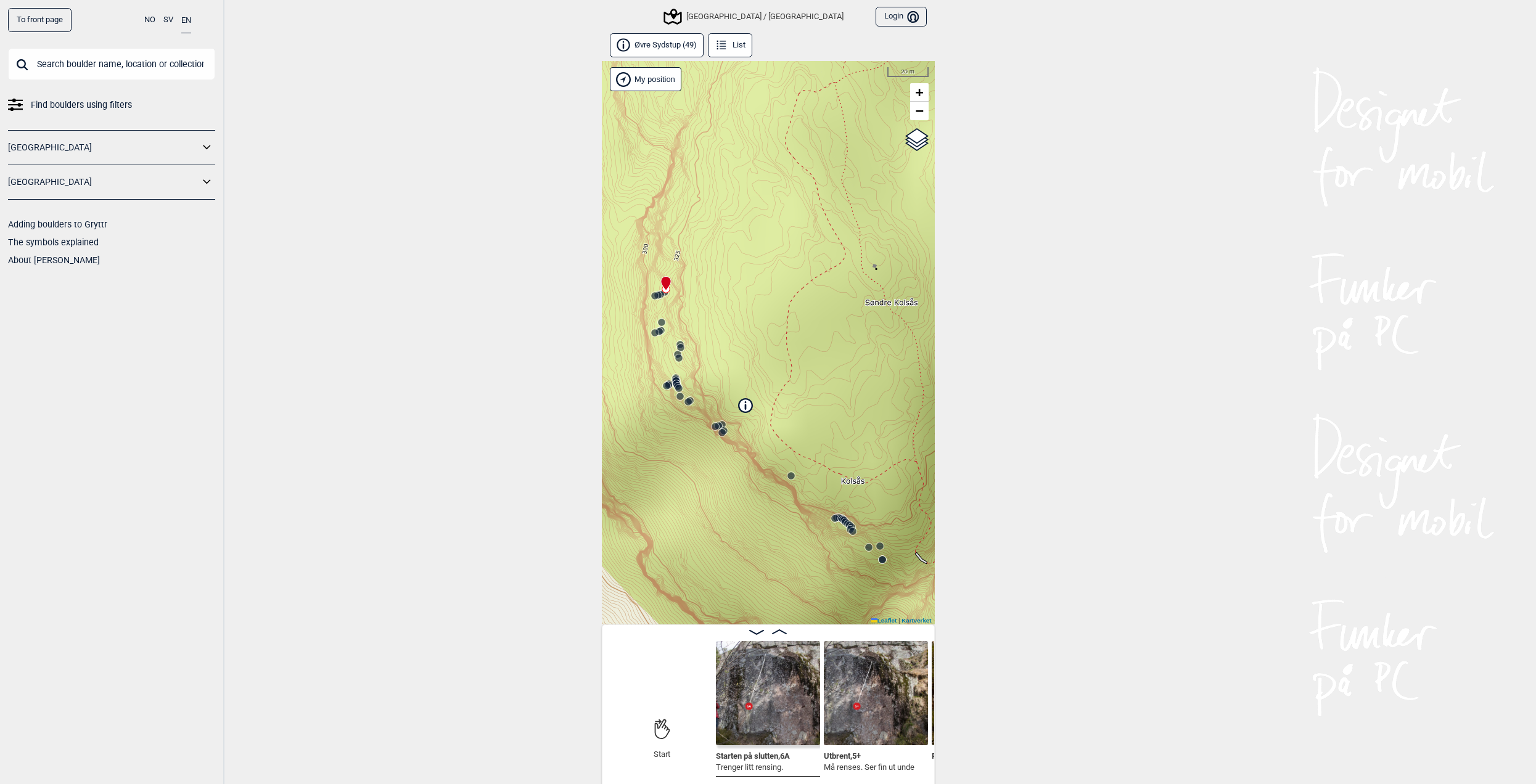
click at [681, 385] on icon at bounding box center [679, 388] width 10 height 10
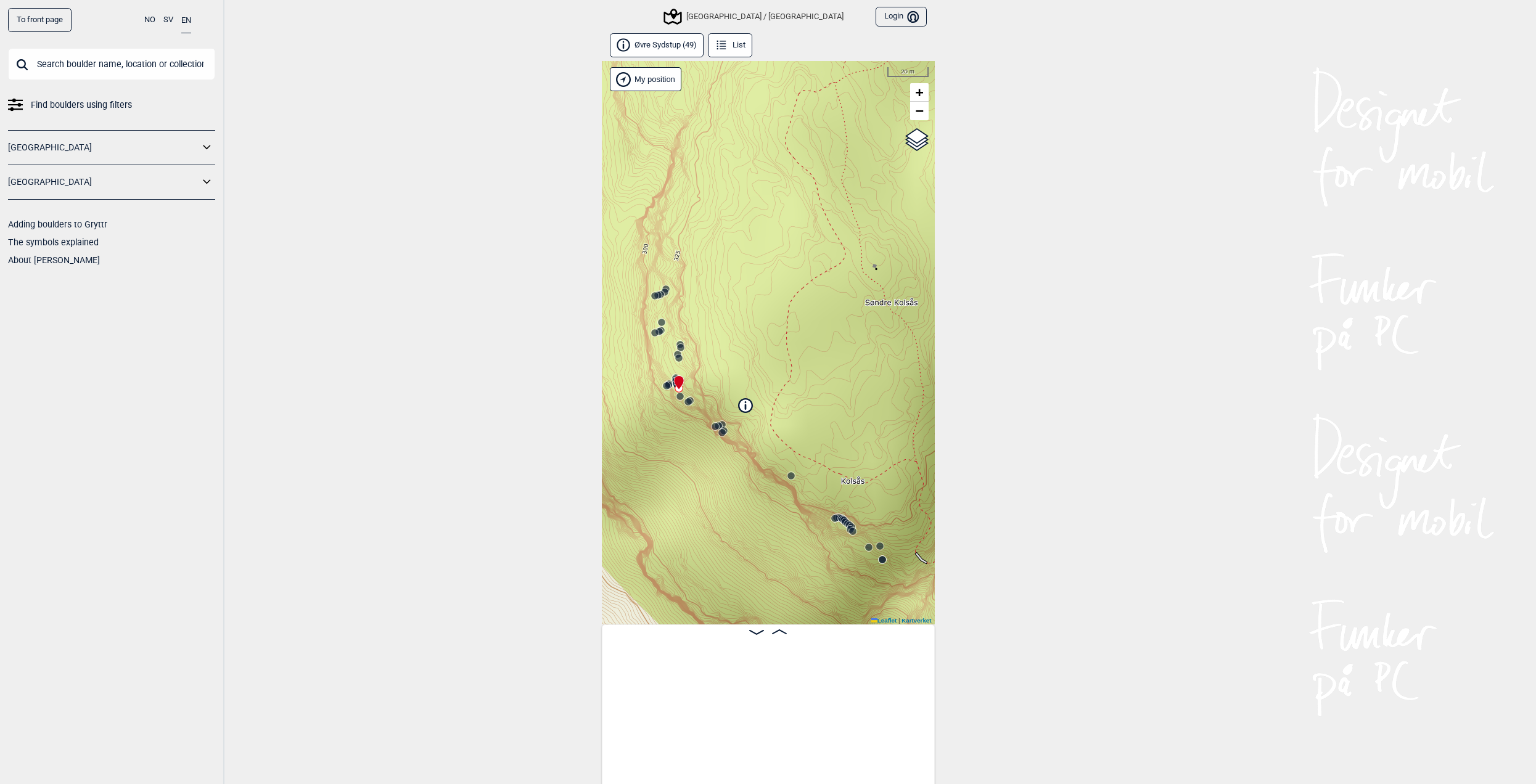
scroll to position [0, 2617]
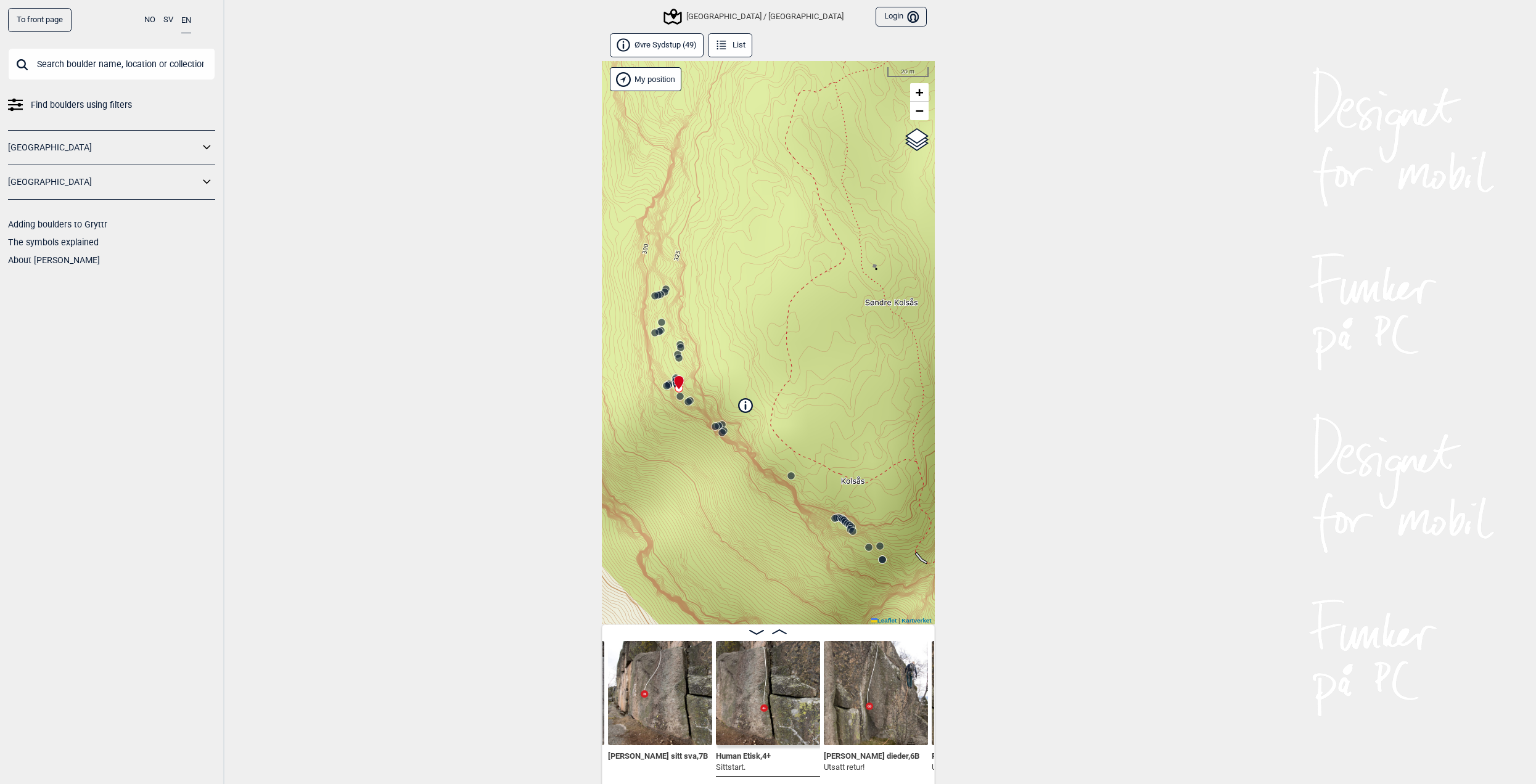
click at [774, 630] on icon at bounding box center [779, 632] width 15 height 5
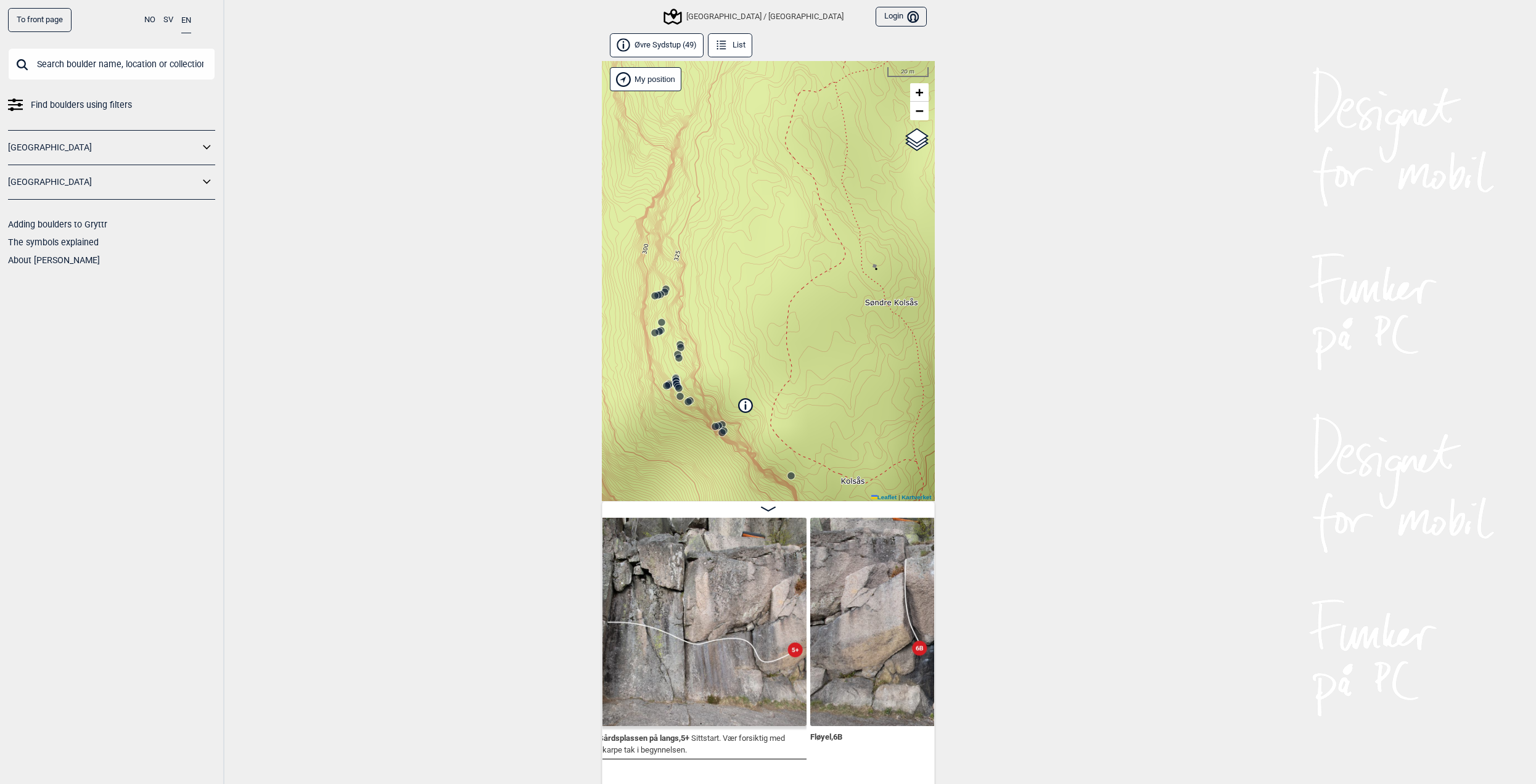
scroll to position [0, 6207]
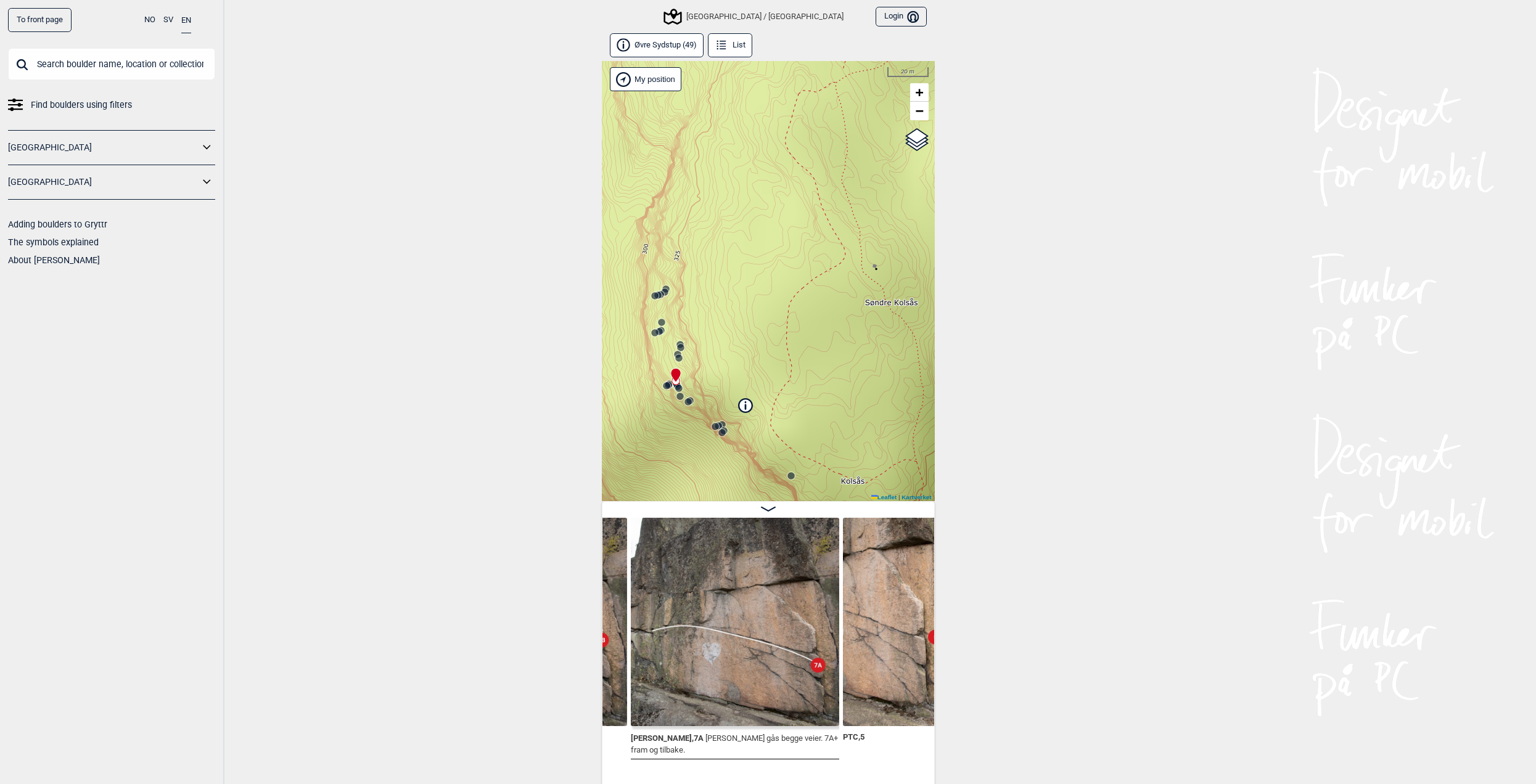
scroll to position [0, 2450]
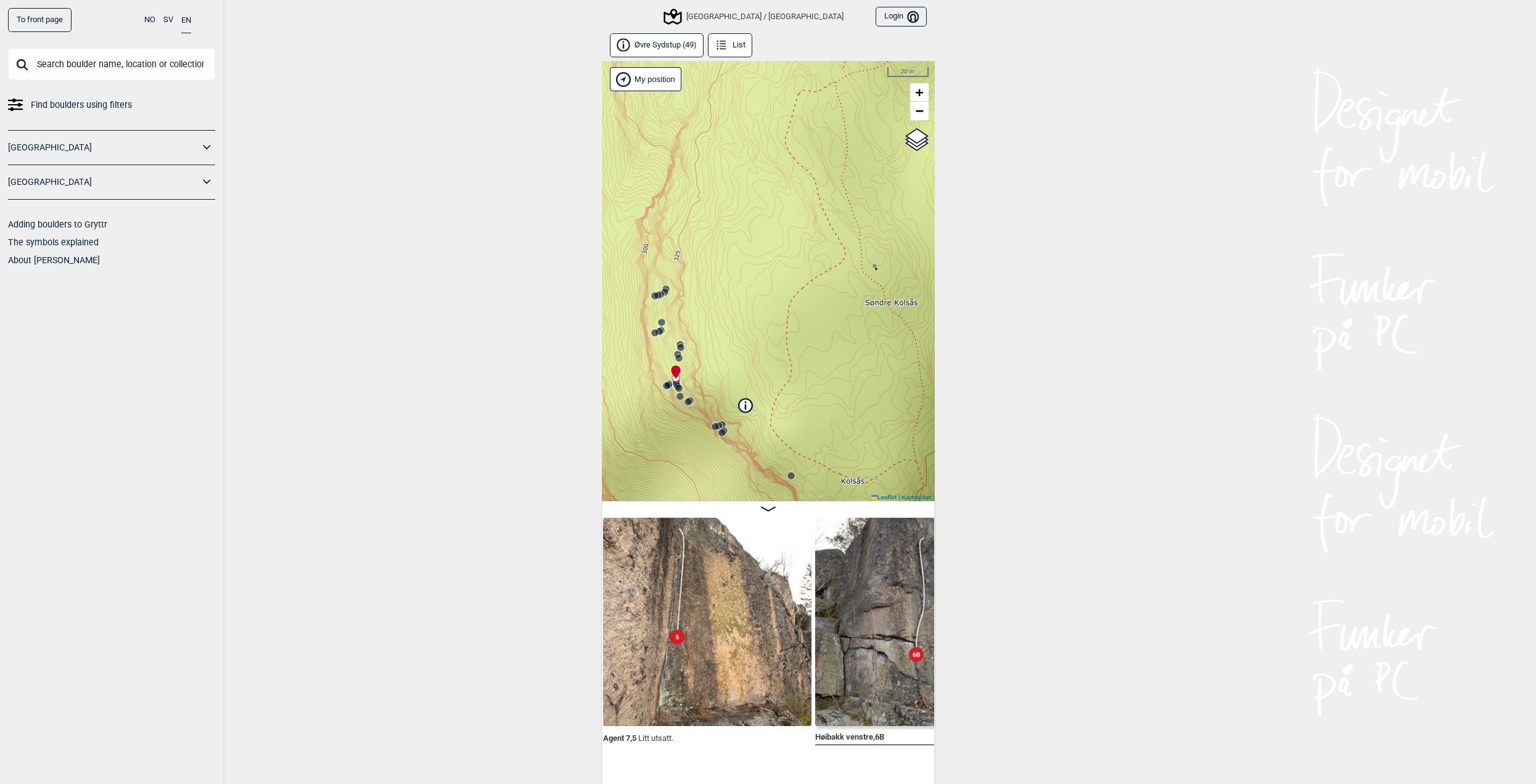
scroll to position [0, 1979]
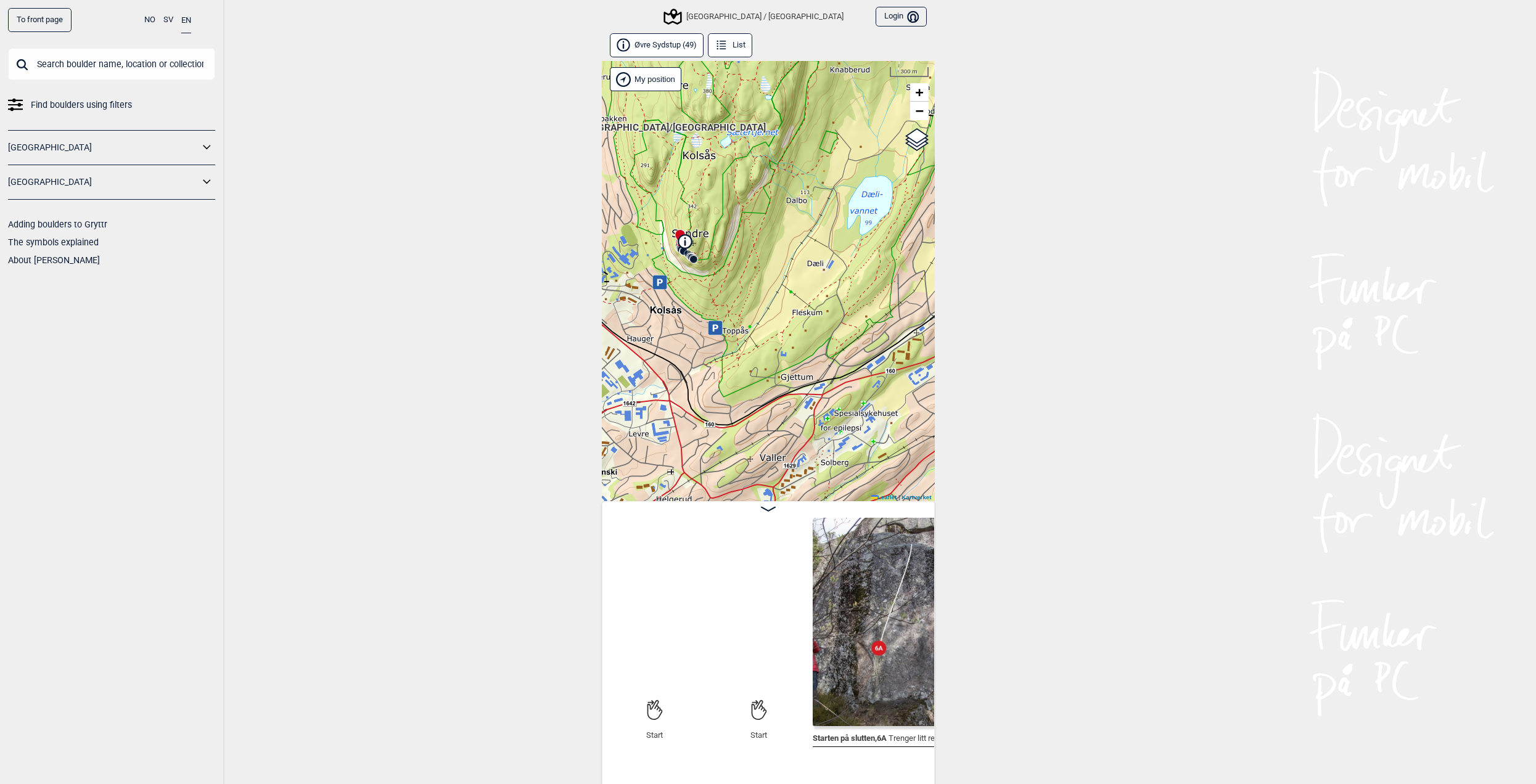
click at [697, 258] on circle at bounding box center [693, 259] width 8 height 8
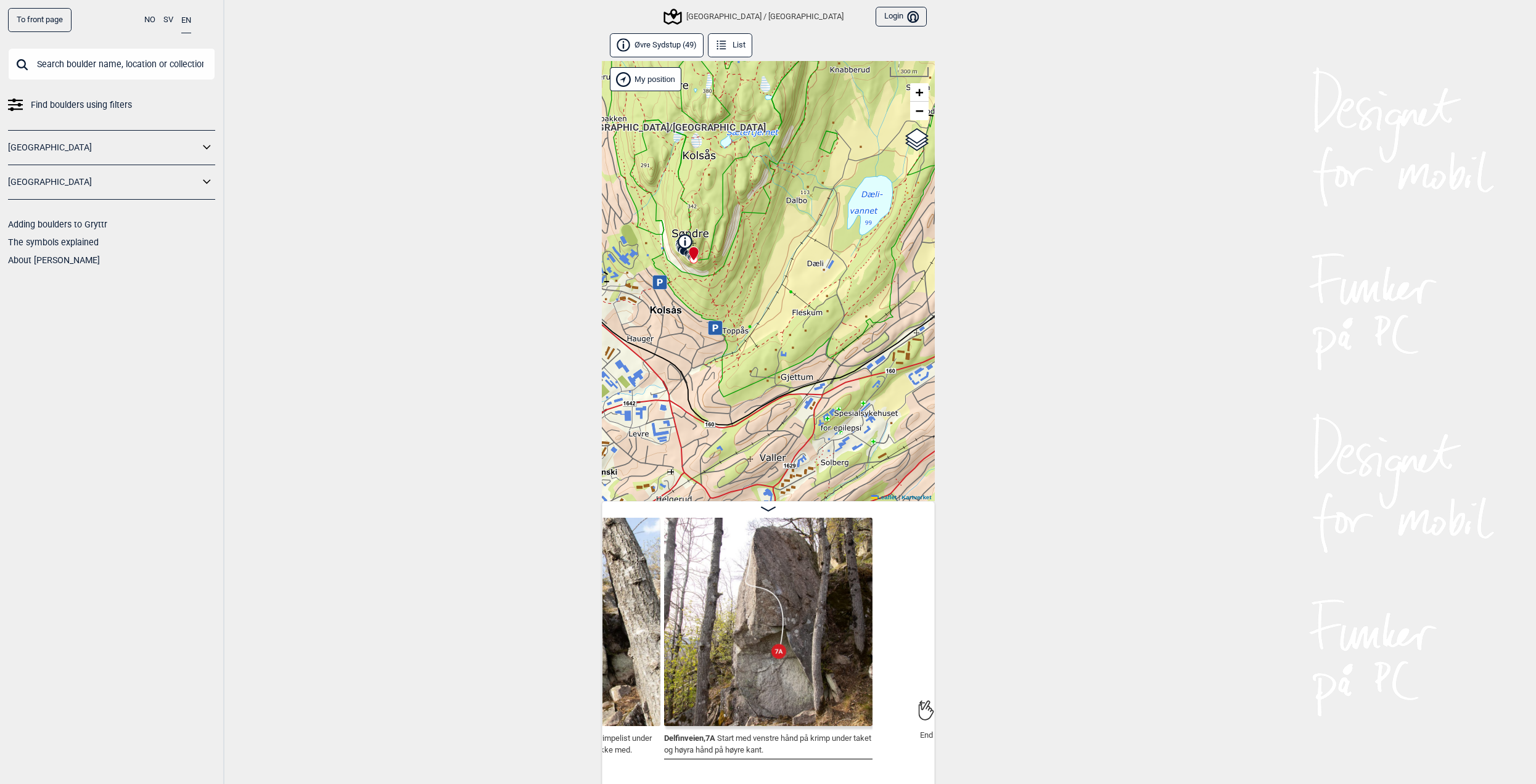
click at [738, 20] on div "[GEOGRAPHIC_DATA] / [GEOGRAPHIC_DATA]" at bounding box center [755, 16] width 179 height 15
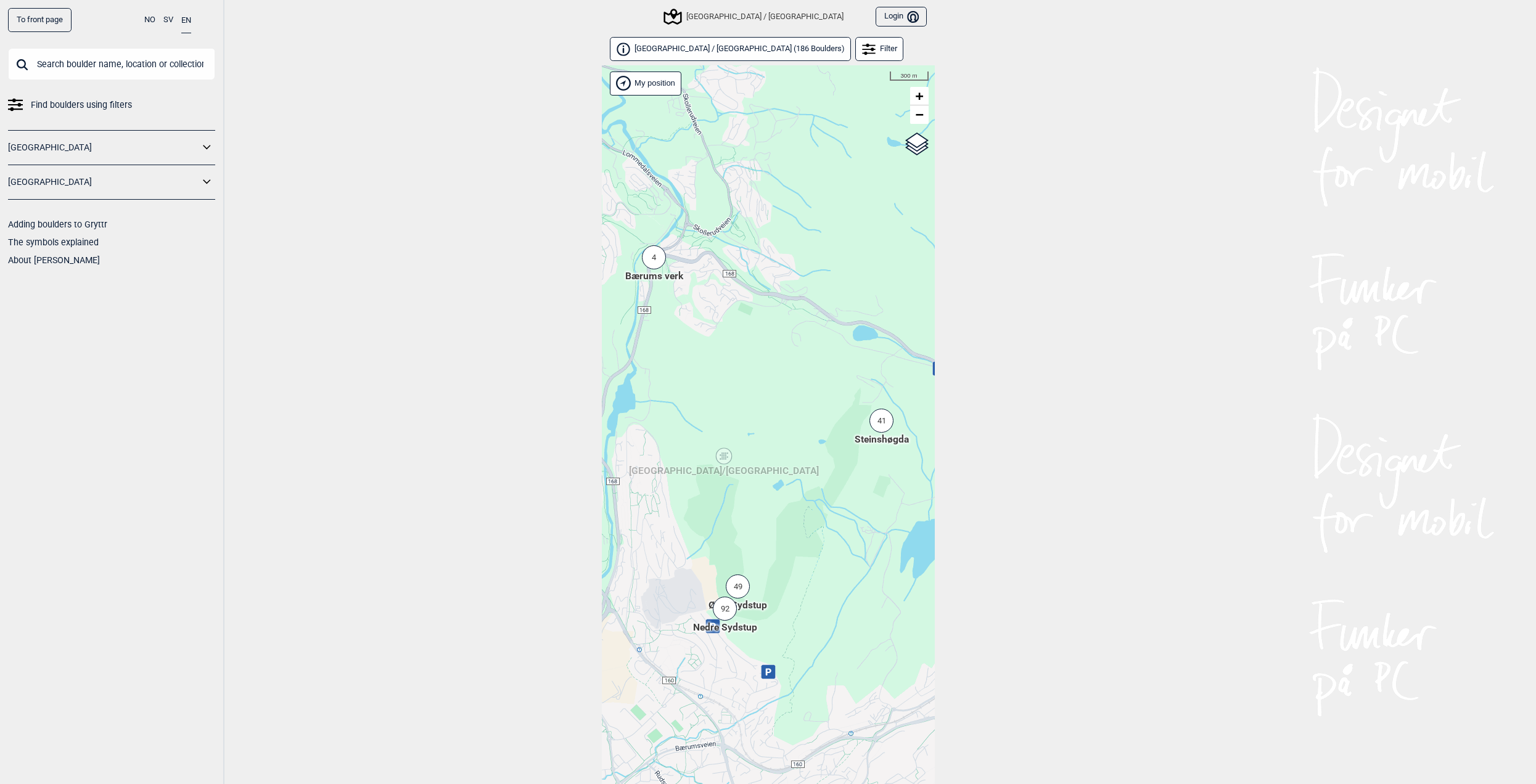
click at [724, 611] on div "92" at bounding box center [725, 609] width 24 height 24
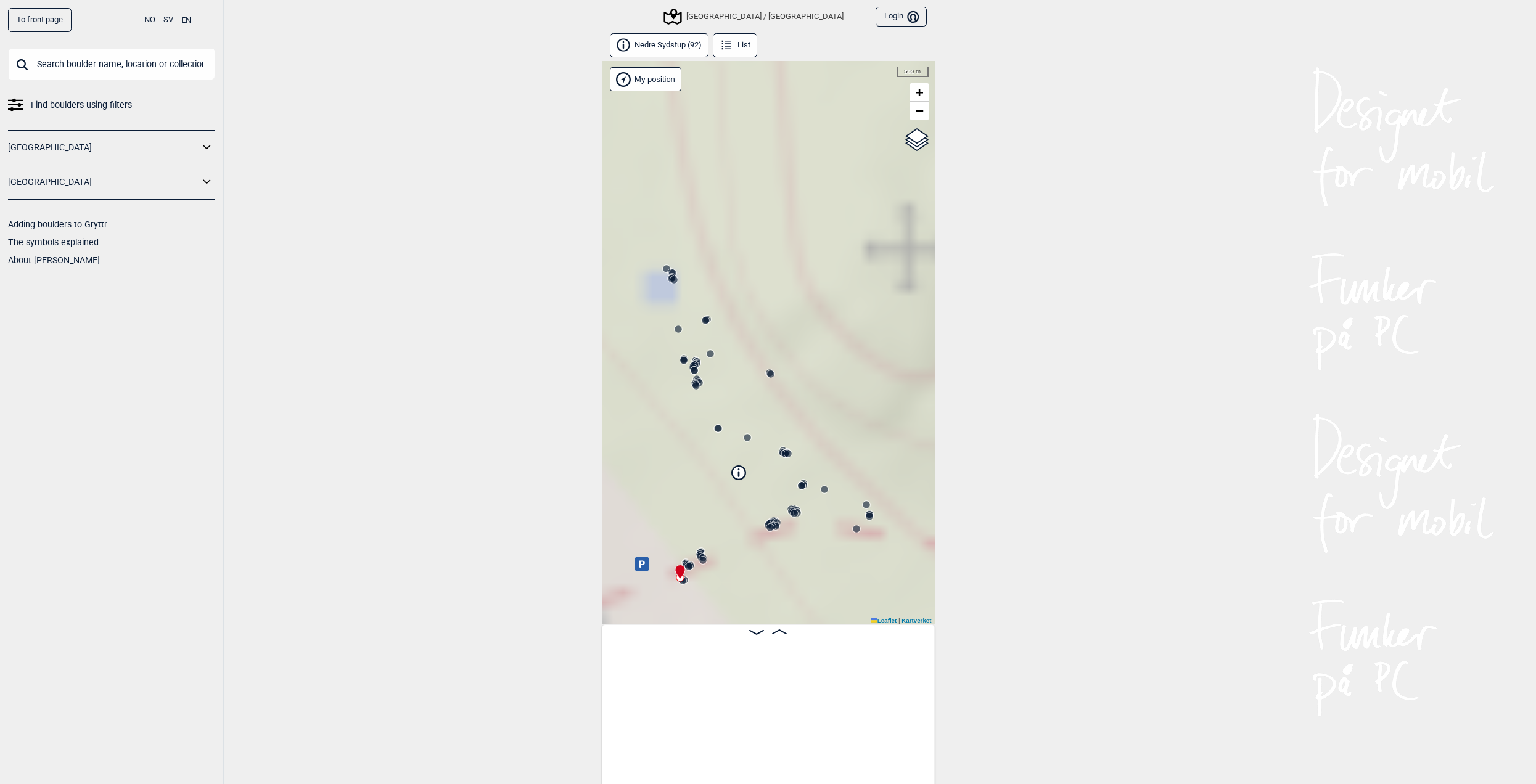
scroll to position [0, 97]
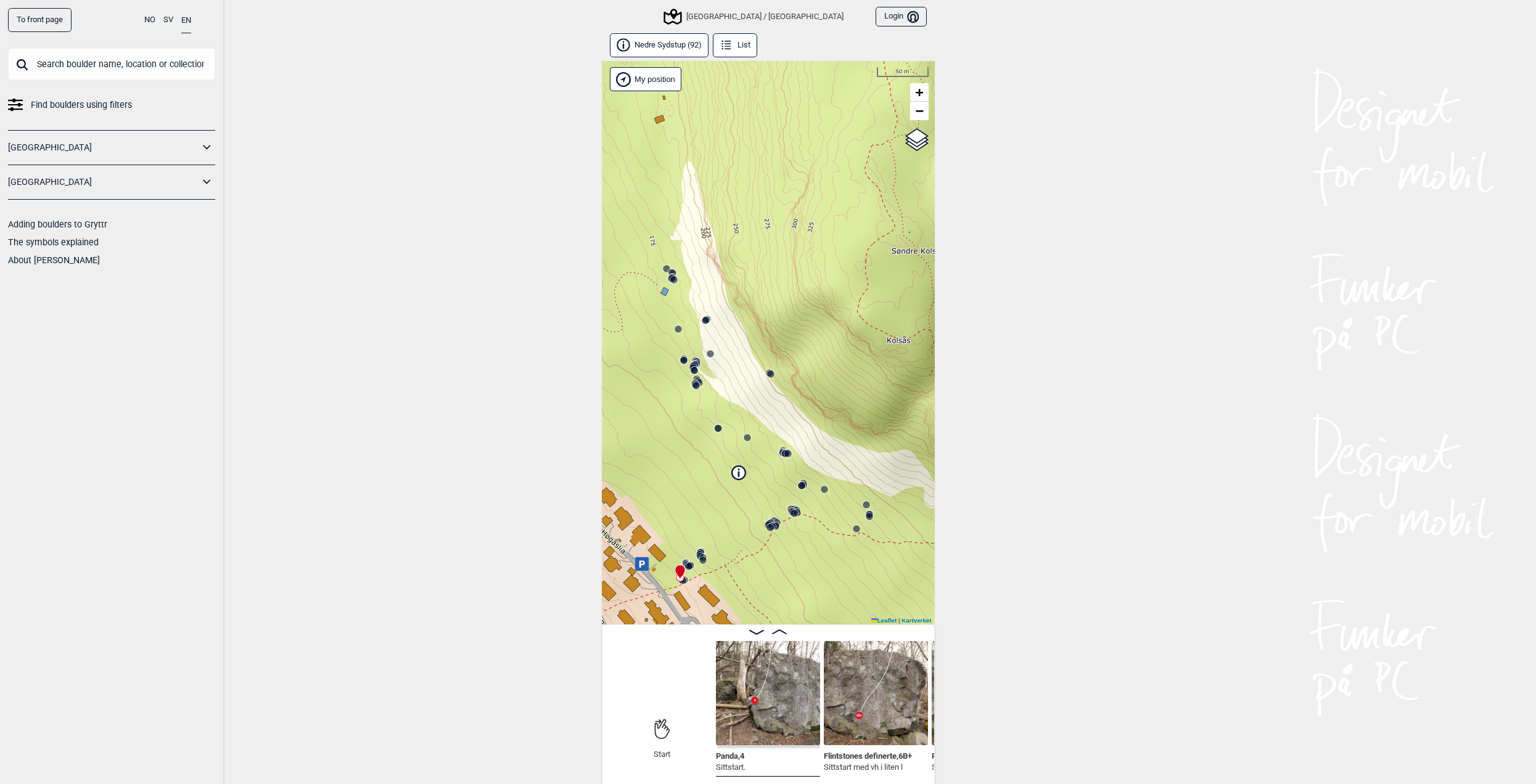
click at [780, 633] on icon at bounding box center [779, 632] width 15 height 5
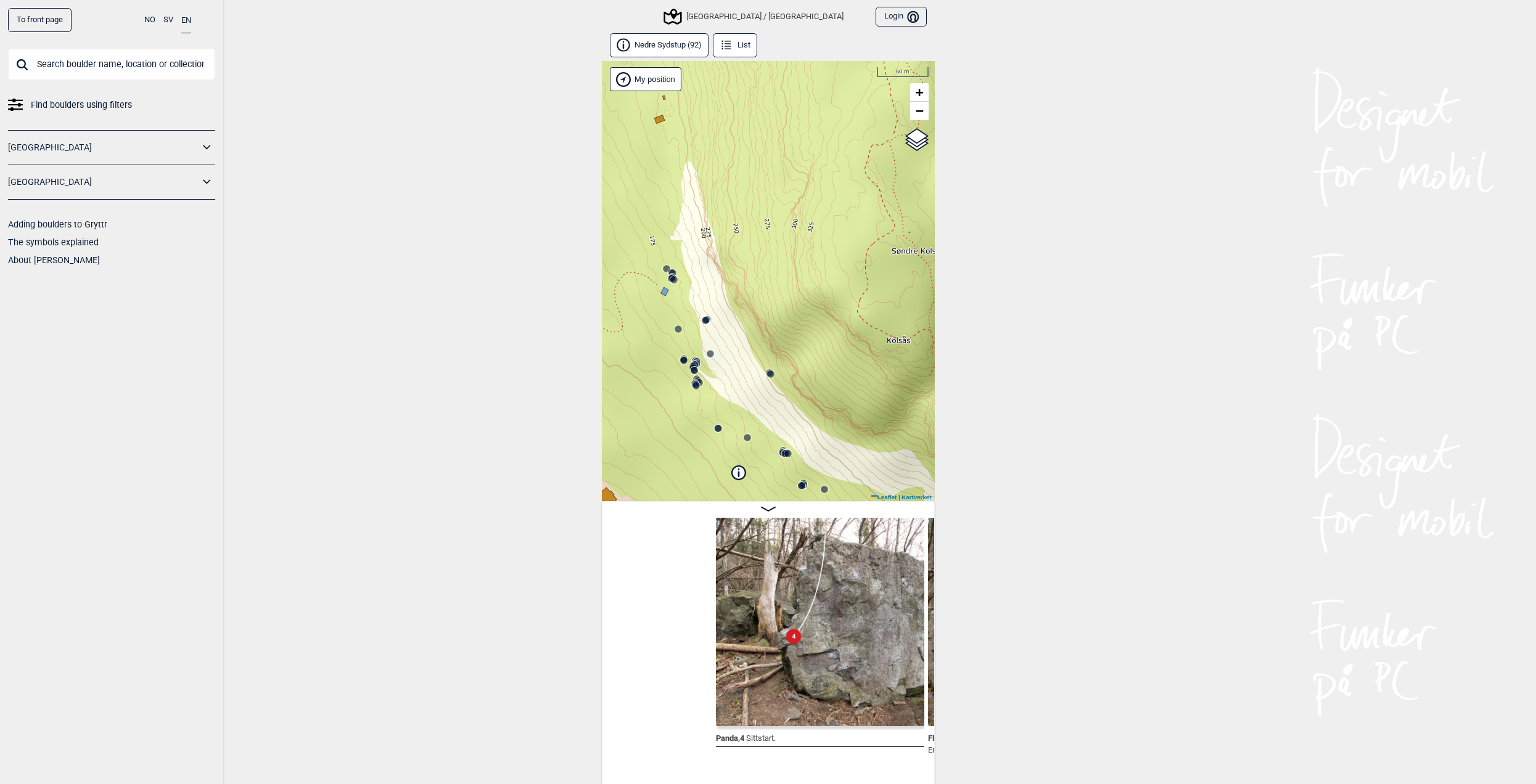
scroll to position [0, 208]
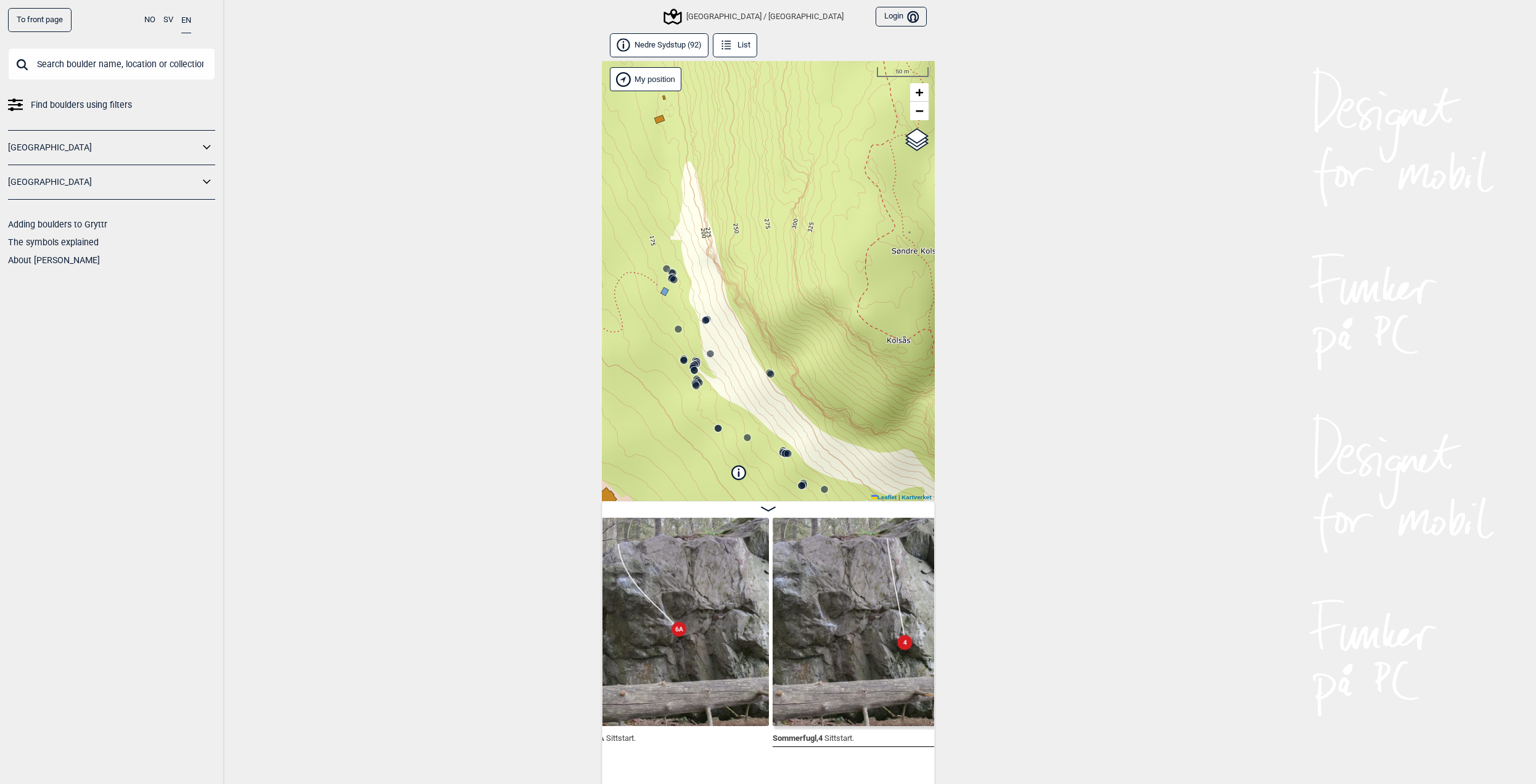
scroll to position [0, 1035]
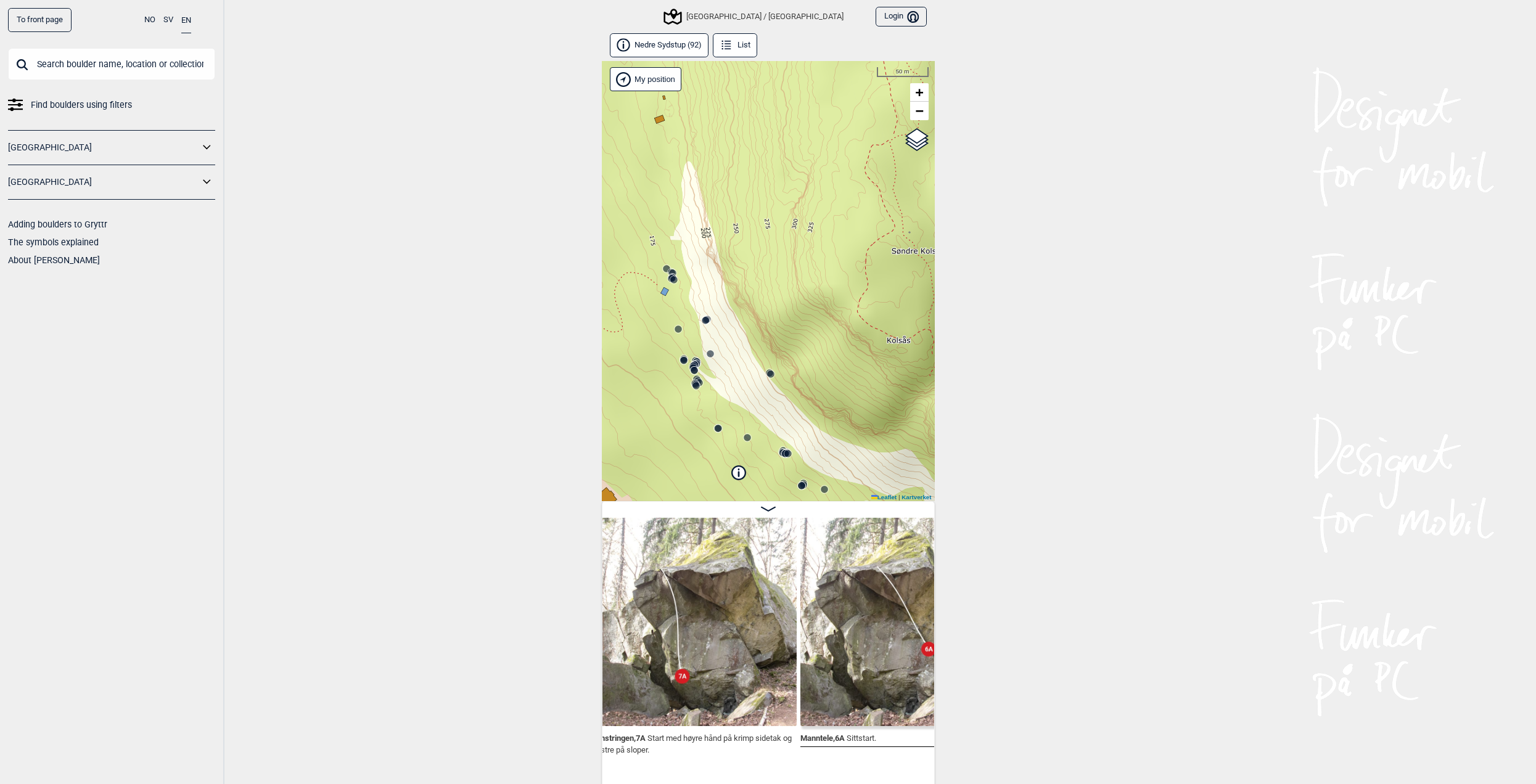
scroll to position [0, 4243]
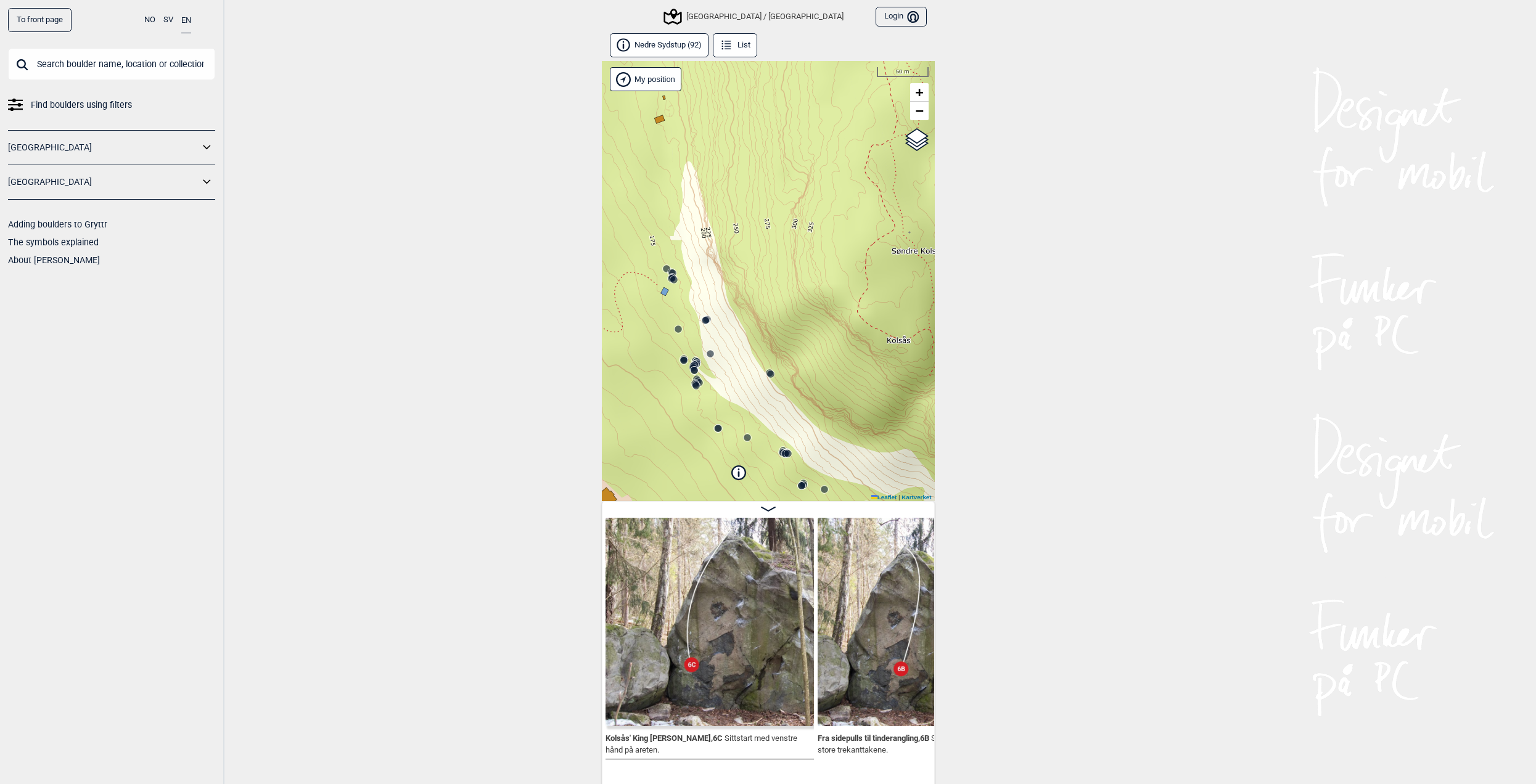
scroll to position [0, 4849]
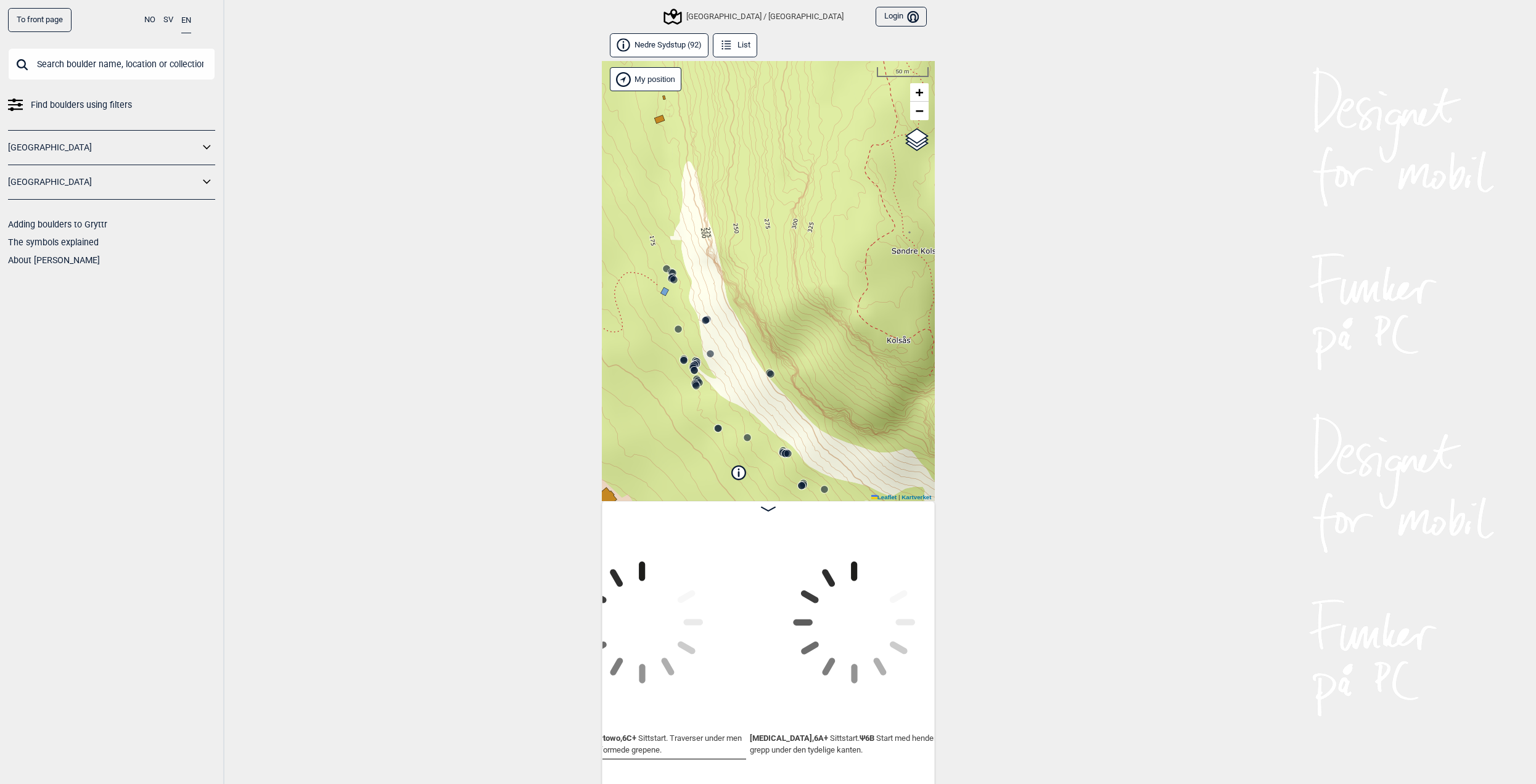
scroll to position [0, 5393]
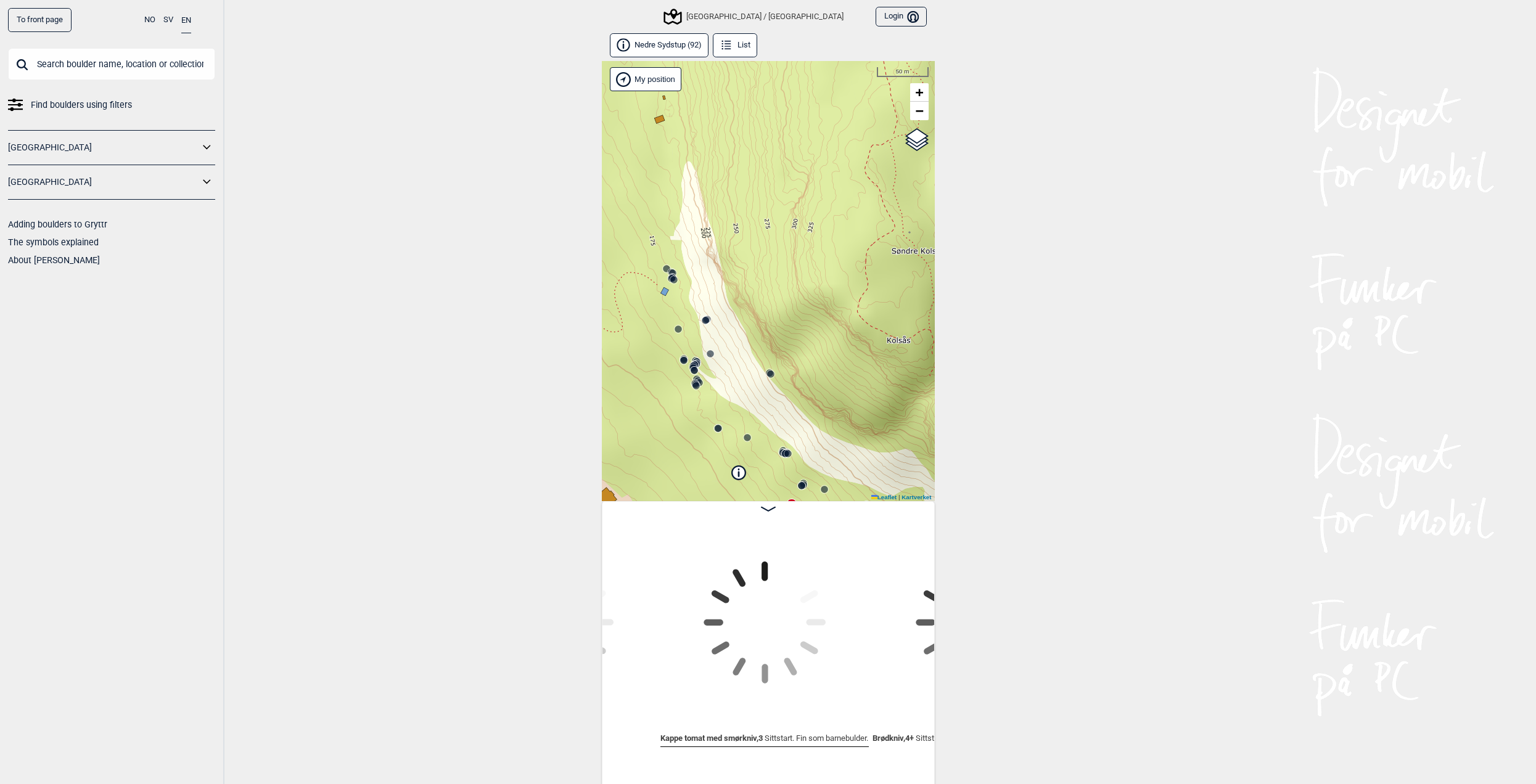
scroll to position [0, 6599]
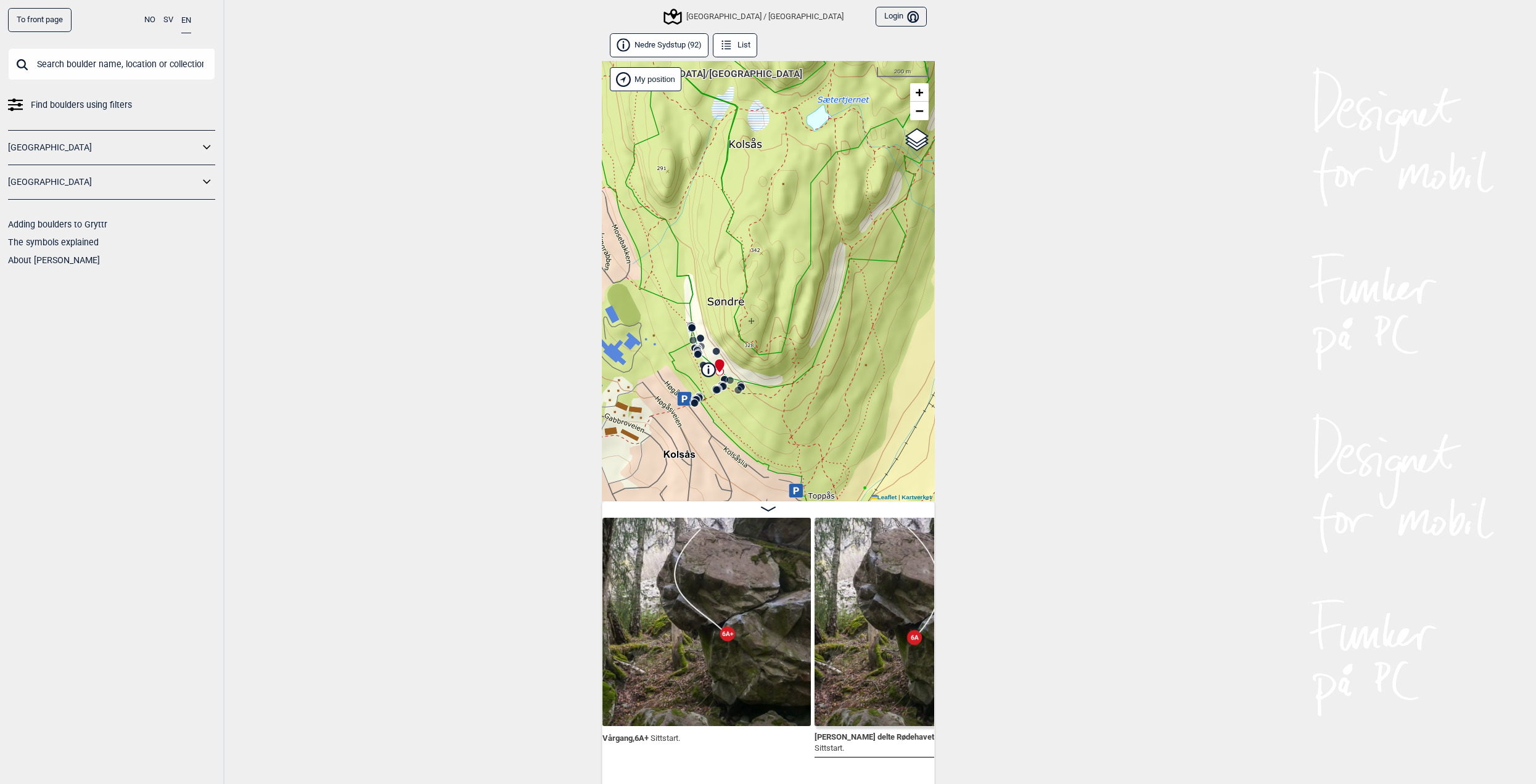
scroll to position [0, 10458]
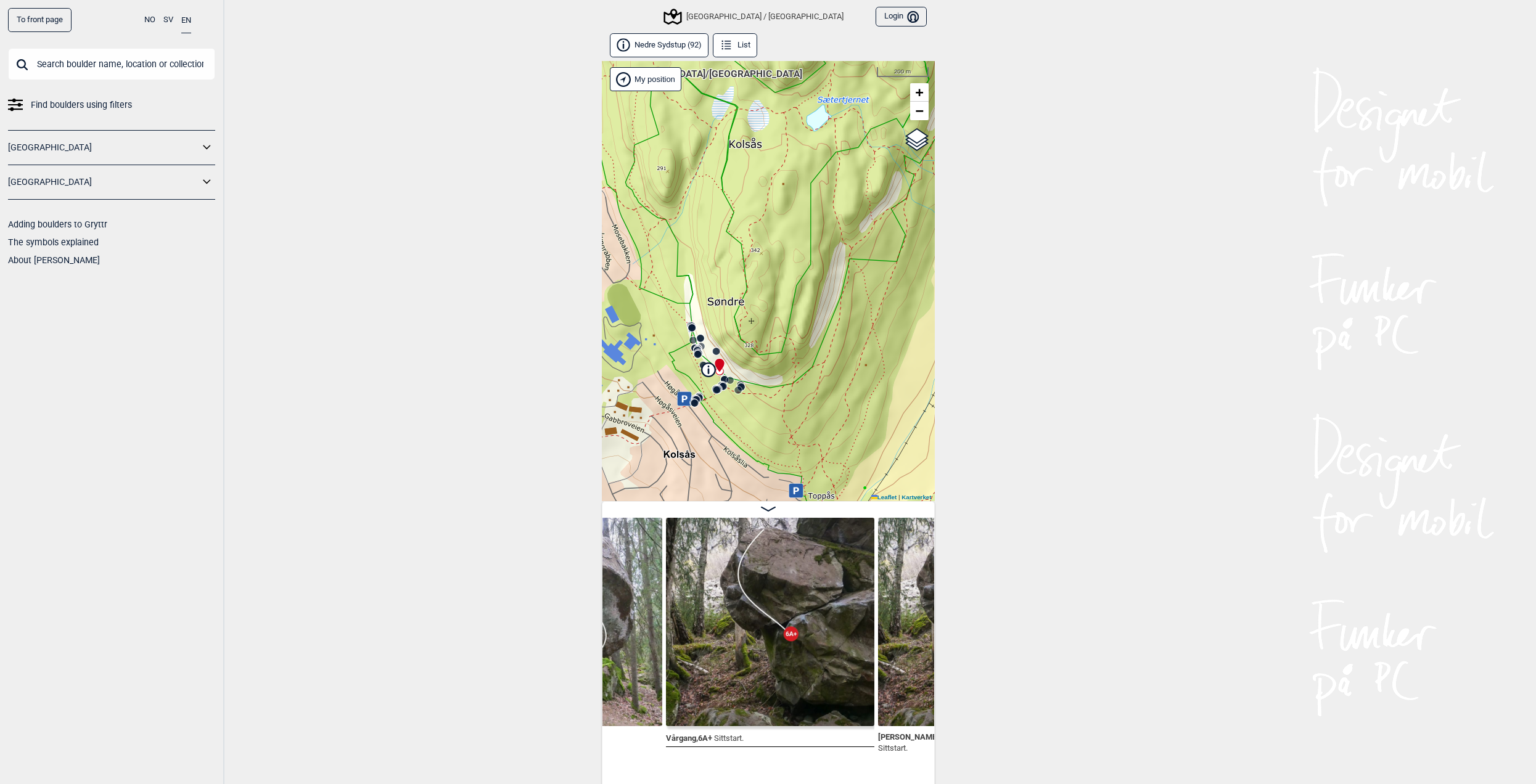
scroll to position [0, 10426]
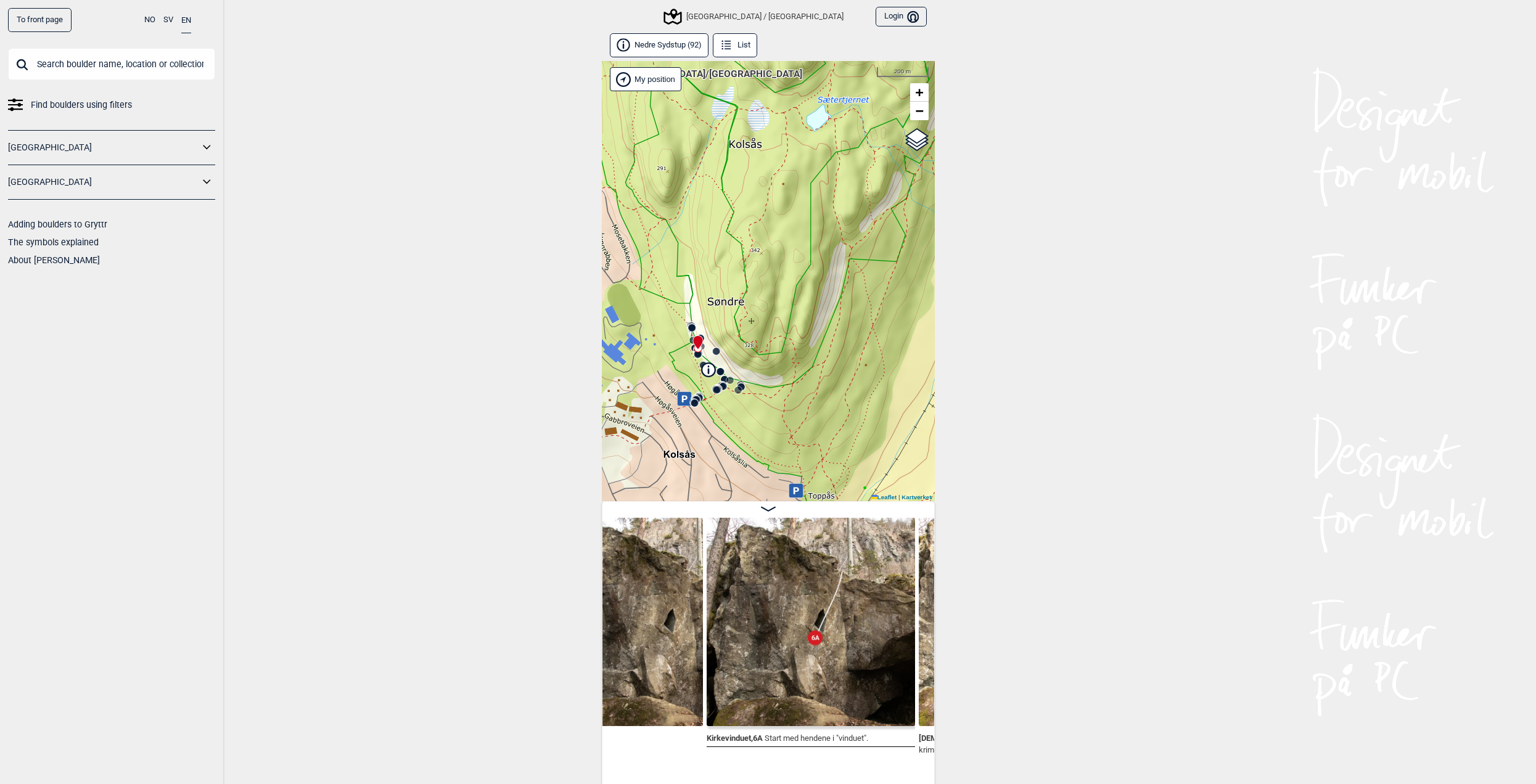
scroll to position [0, 13754]
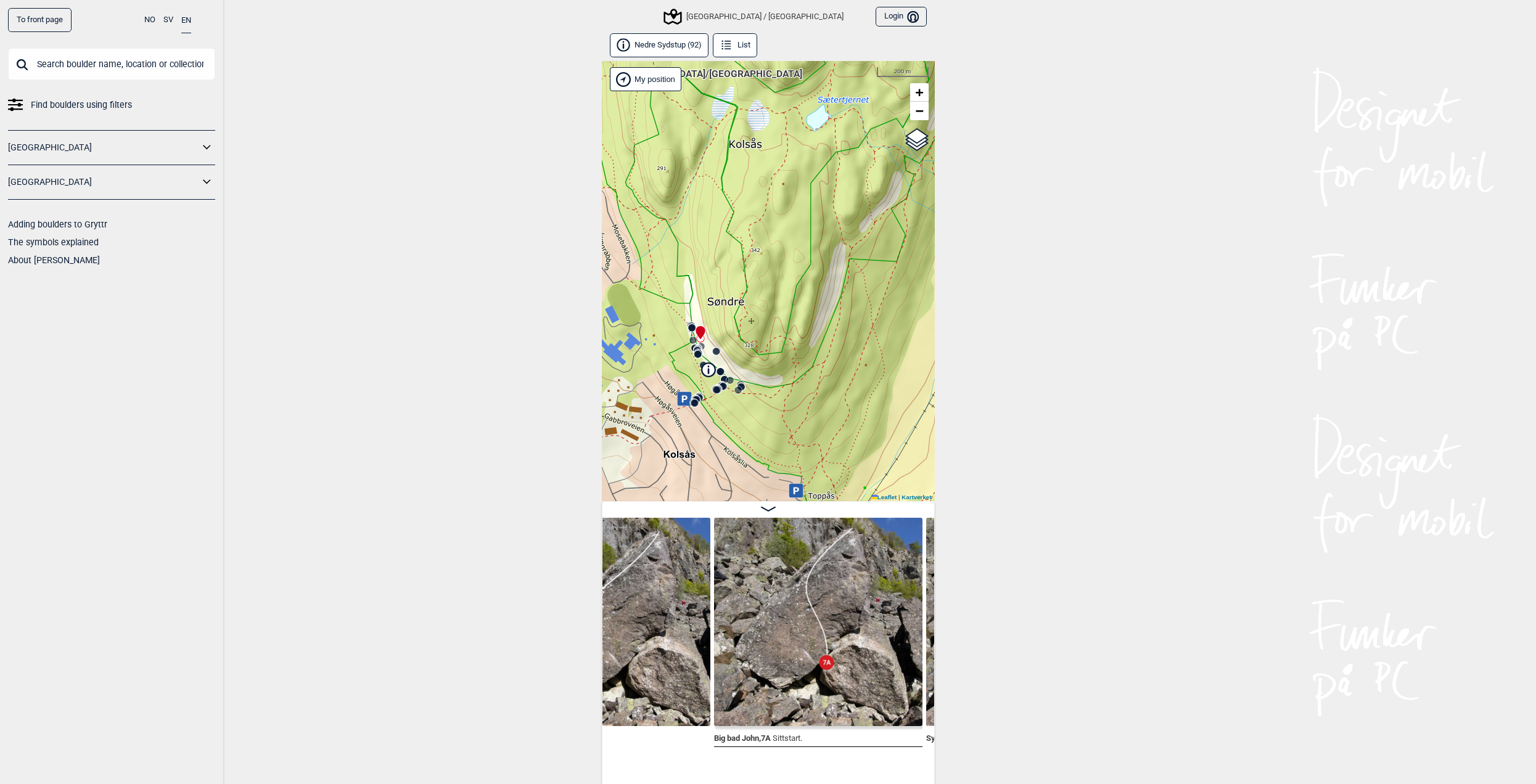
scroll to position [0, 18607]
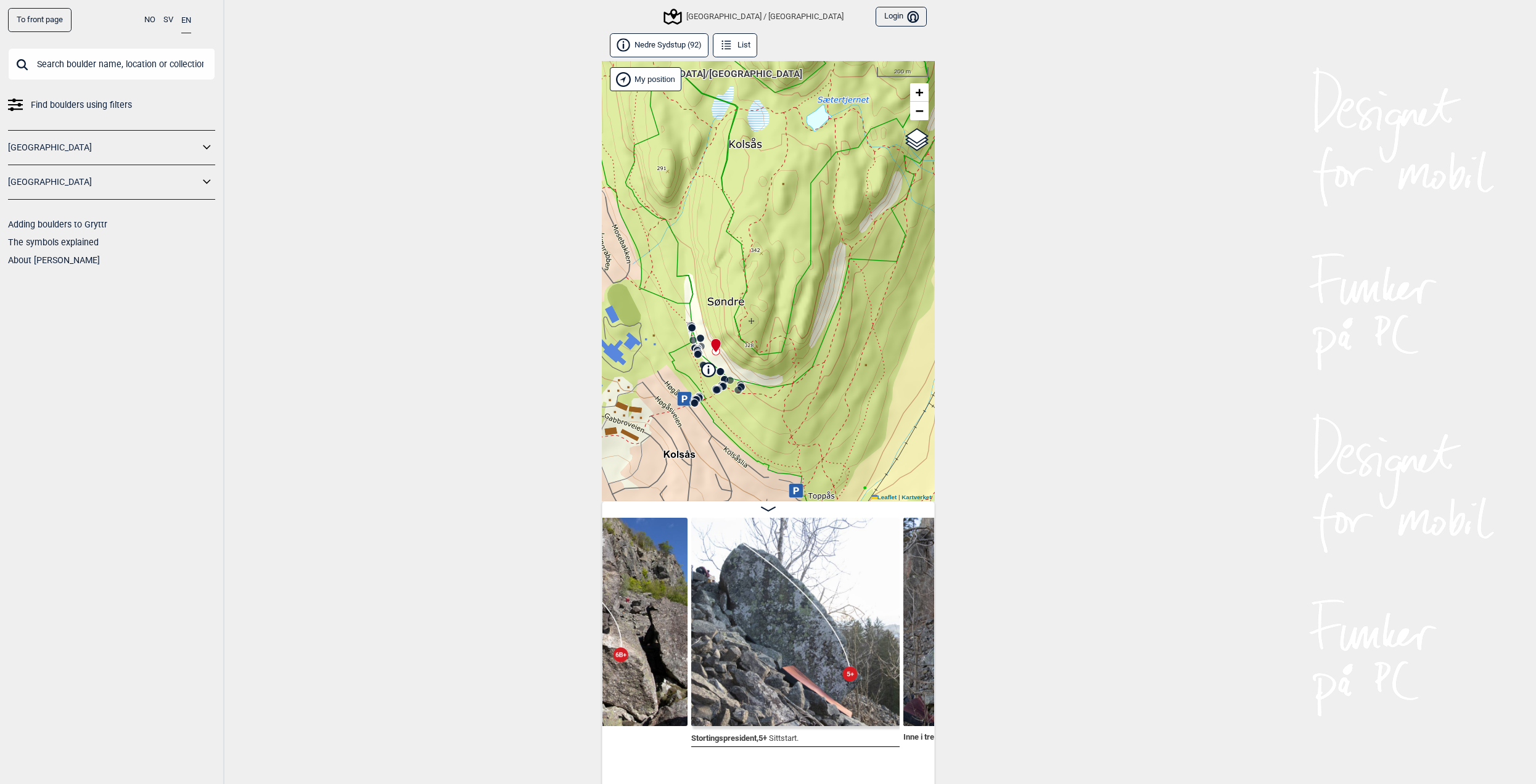
scroll to position [0, 19339]
